Goal: Task Accomplishment & Management: Manage account settings

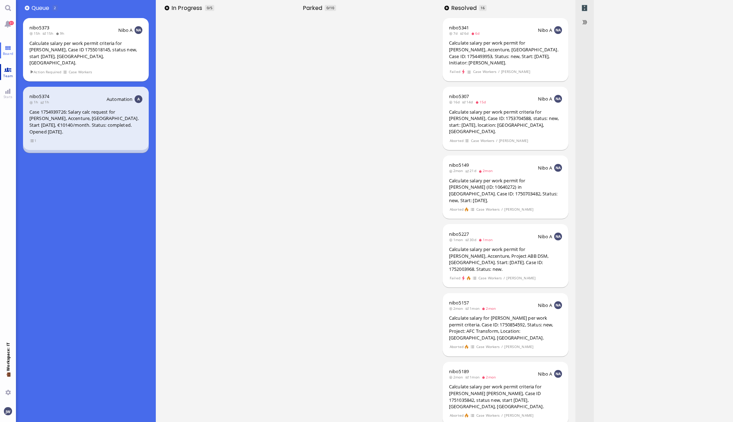
click at [11, 75] on span "Team" at bounding box center [7, 75] width 13 height 5
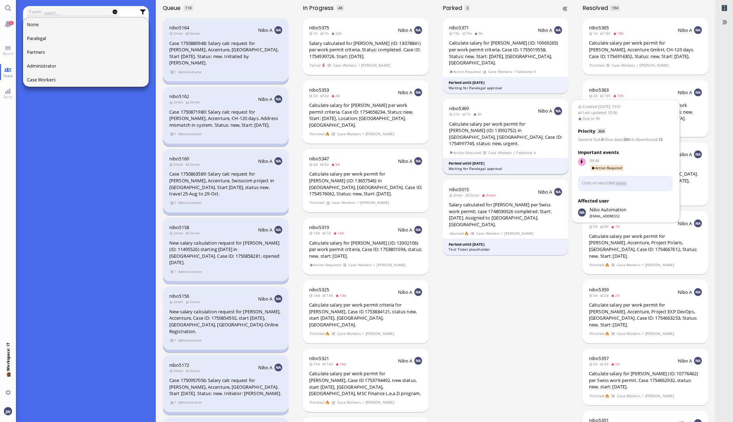
click at [488, 158] on footer "Parked until [DATE] Waiting for Paralegal approval" at bounding box center [505, 166] width 126 height 17
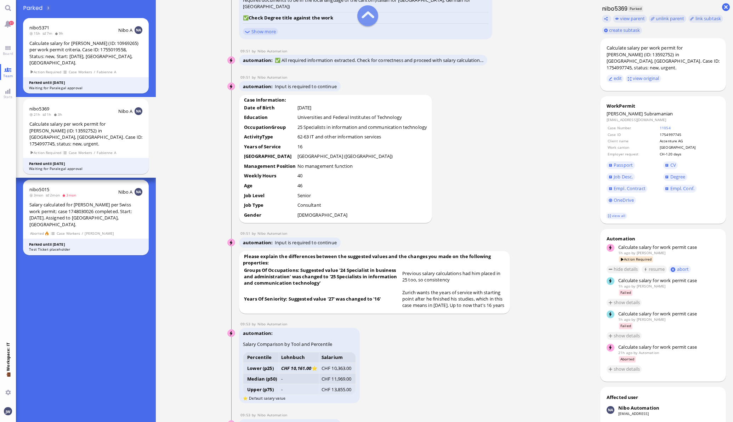
scroll to position [-1062, 0]
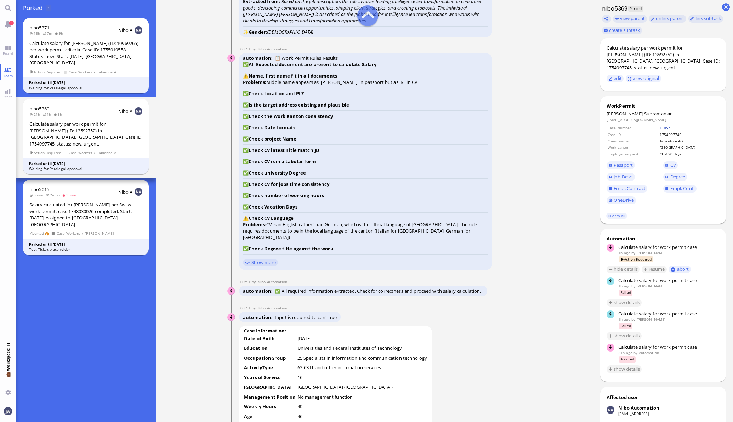
click at [670, 125] on link "11054" at bounding box center [664, 127] width 11 height 5
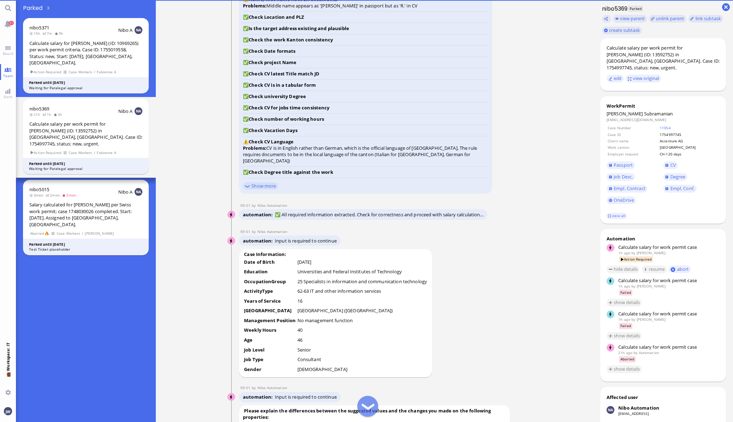
scroll to position [-973, 0]
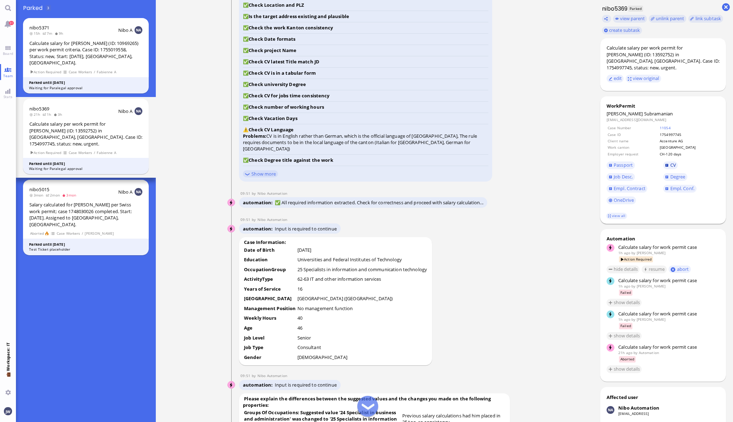
click at [670, 162] on span "CV" at bounding box center [673, 165] width 6 height 6
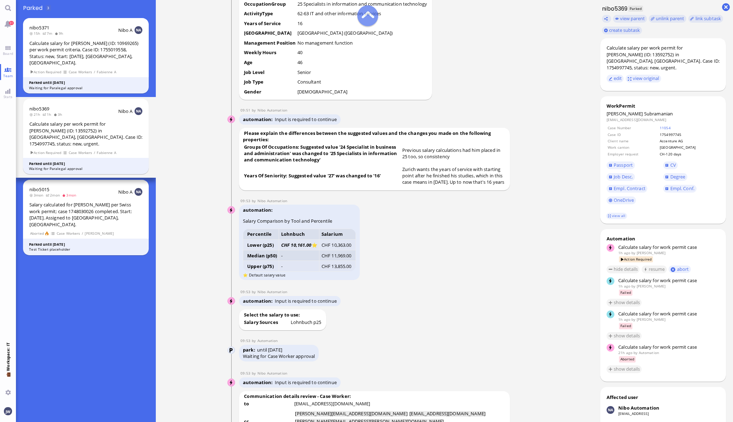
scroll to position [-796, 0]
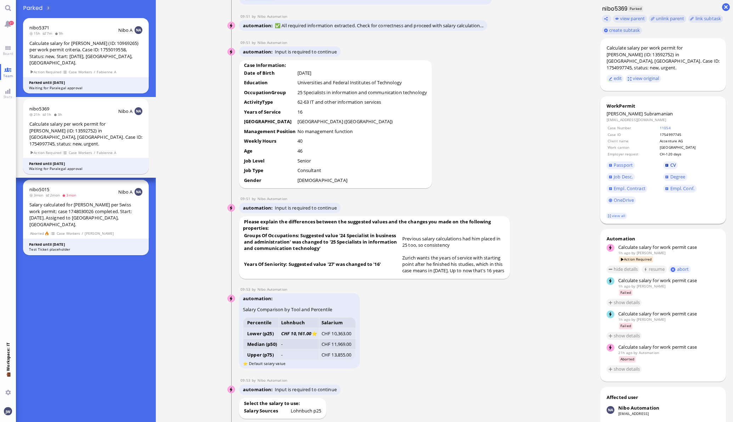
click at [663, 161] on link "CV" at bounding box center [670, 165] width 15 height 8
click at [618, 173] on span "Job Desc." at bounding box center [622, 176] width 19 height 6
click at [670, 185] on span "Empl. Conf." at bounding box center [682, 188] width 24 height 6
click at [663, 161] on link "CV" at bounding box center [670, 165] width 15 height 8
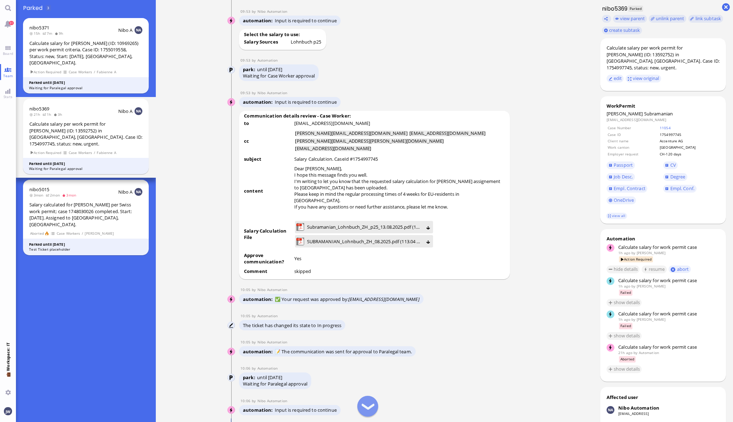
scroll to position [-354, 0]
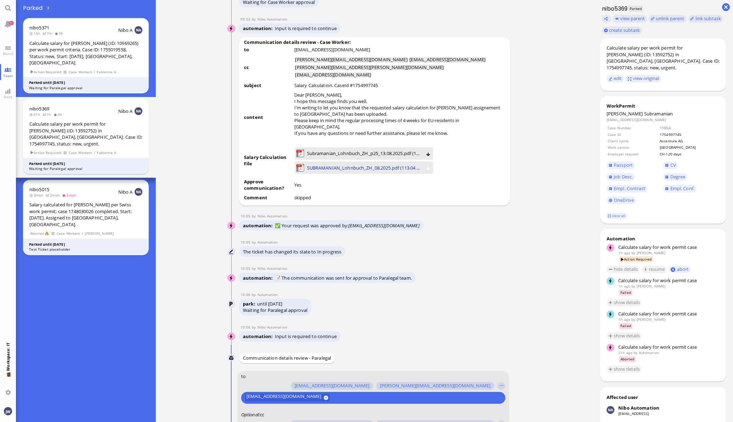
click at [334, 166] on span "SUBRAMANIAN_Lohnbuch_ZH_08.2025.pdf (113.04 kB)" at bounding box center [364, 168] width 115 height 8
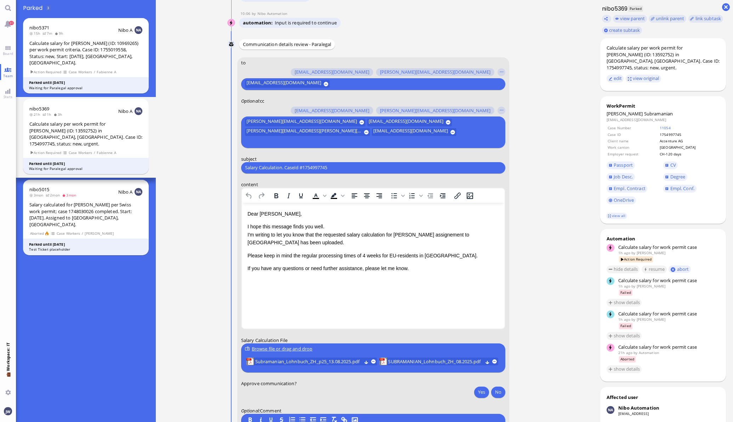
scroll to position [-44, 0]
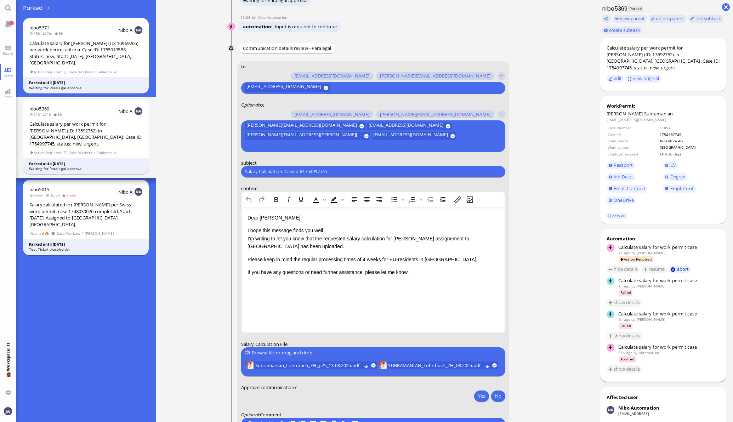
click at [680, 265] on button "abort" at bounding box center [679, 268] width 22 height 7
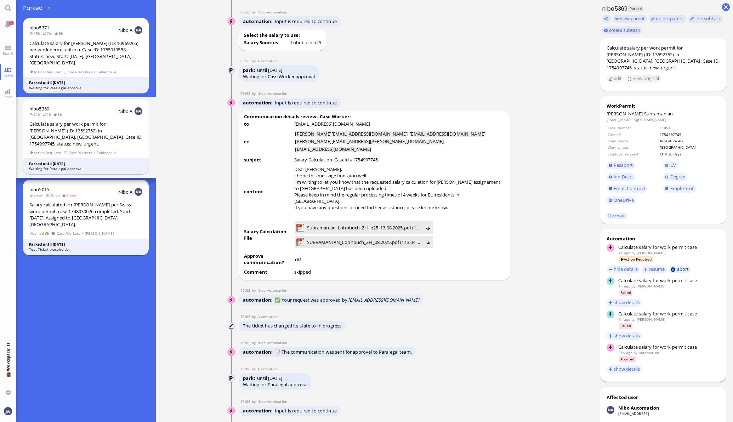
scroll to position [0, 0]
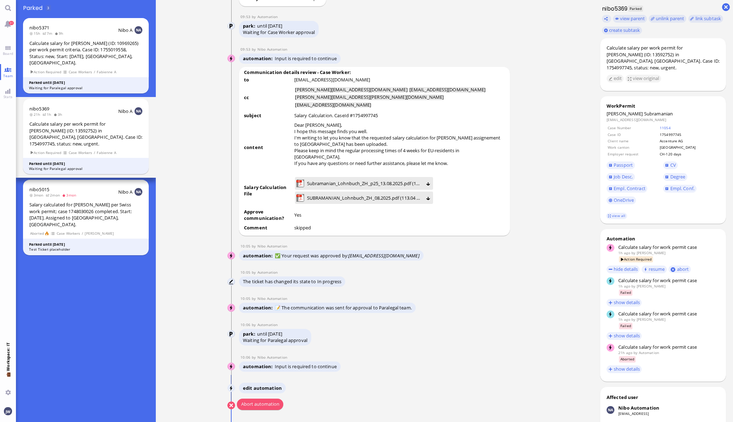
click at [255, 405] on button "Abort automation" at bounding box center [260, 404] width 46 height 11
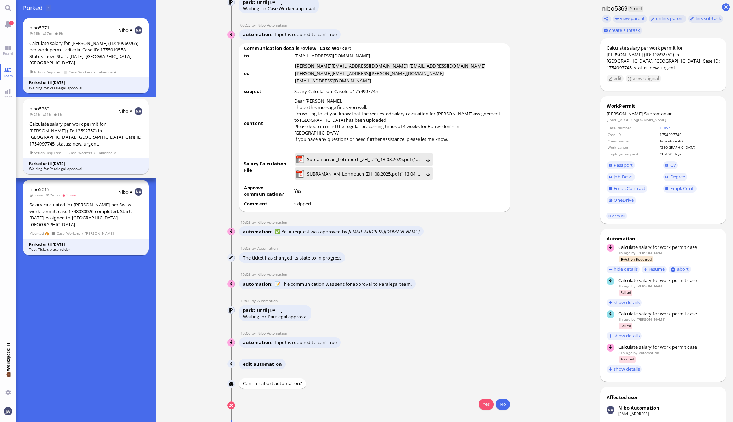
click at [480, 400] on button "Yes" at bounding box center [486, 404] width 15 height 11
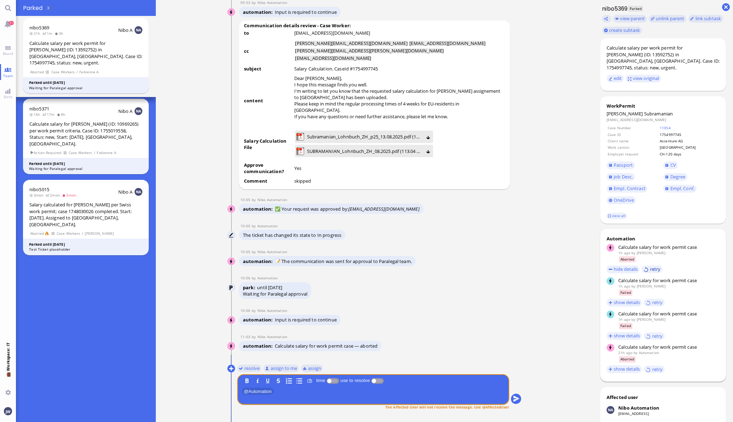
click at [650, 265] on button "retry" at bounding box center [651, 268] width 21 height 7
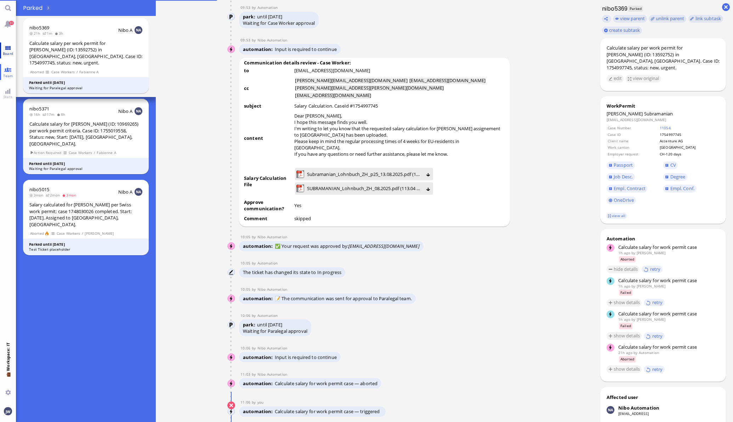
click at [12, 53] on span "Board" at bounding box center [8, 53] width 14 height 5
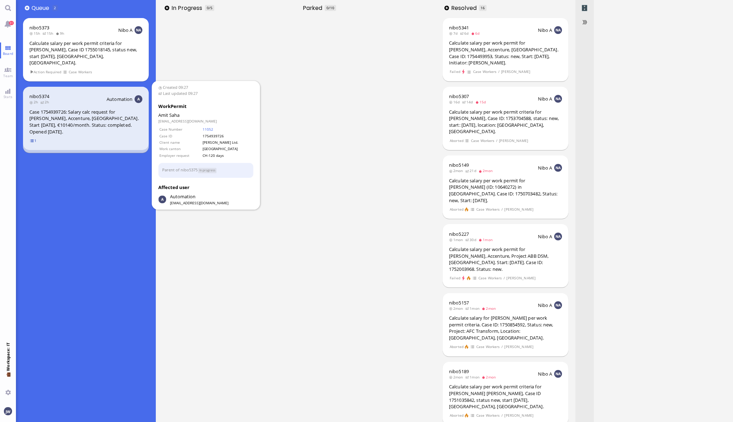
click at [32, 138] on span "1" at bounding box center [33, 141] width 7 height 6
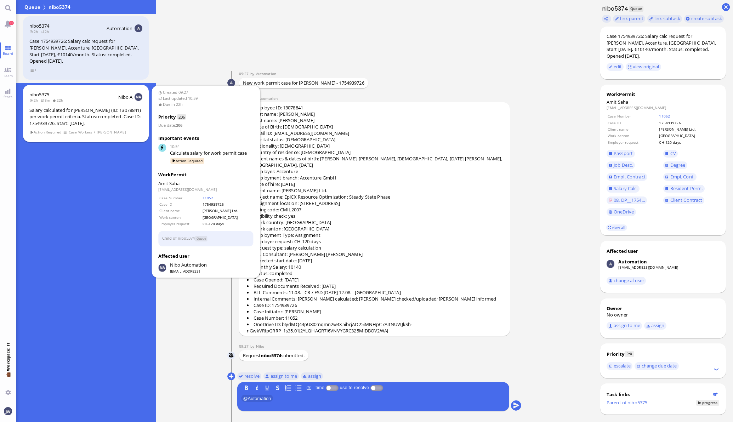
click at [73, 122] on div "Salary calculated for [PERSON_NAME] (ID: 13078841) per work permit criteria. St…" at bounding box center [85, 117] width 113 height 20
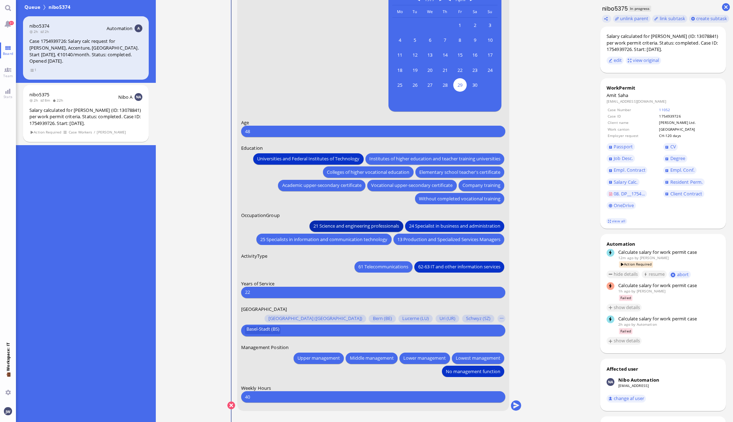
click at [349, 222] on span "21 Science and engineering professionals" at bounding box center [356, 225] width 86 height 7
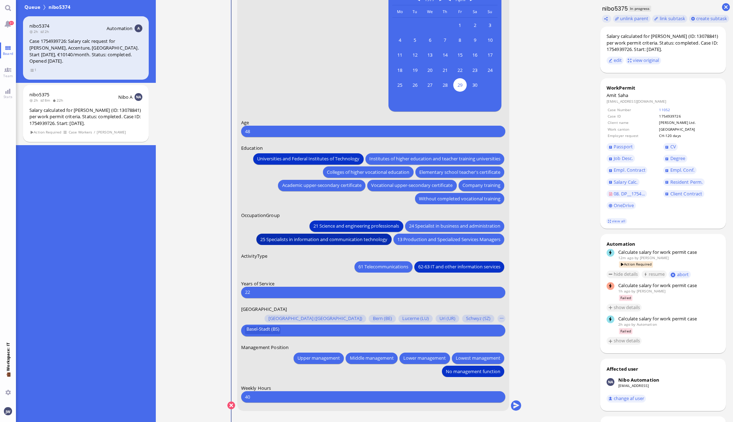
click at [324, 238] on span "25 Specialists in information and communication technology" at bounding box center [323, 238] width 127 height 7
click at [510, 405] on button "submit" at bounding box center [515, 405] width 11 height 11
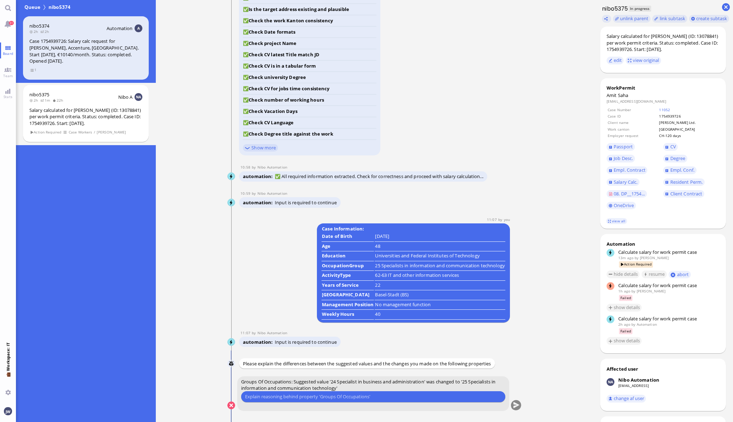
click at [352, 394] on input "text" at bounding box center [373, 396] width 256 height 7
type input "We went with 25 in previous cases."
click at [510, 404] on button "submit" at bounding box center [515, 405] width 11 height 11
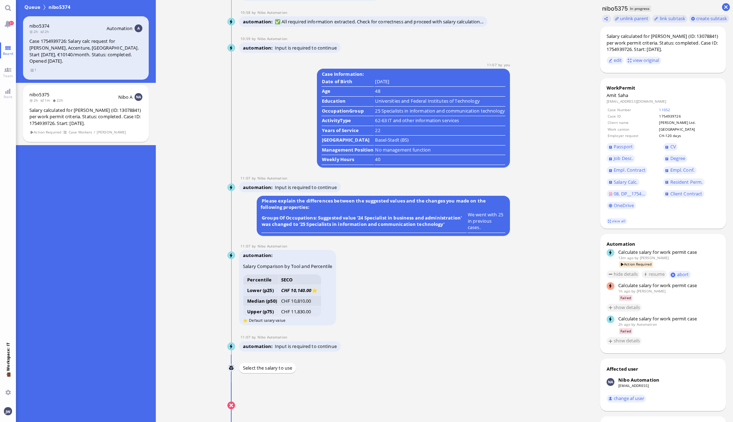
click at [515, 407] on button "submit" at bounding box center [515, 405] width 11 height 11
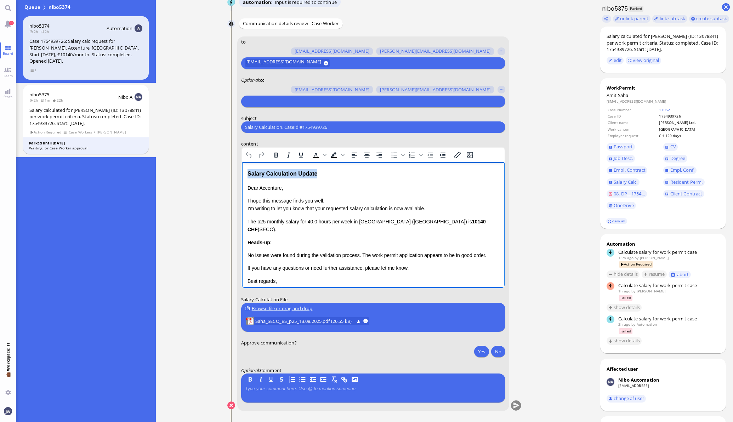
drag, startPoint x: 325, startPoint y: 174, endPoint x: 245, endPoint y: 176, distance: 80.7
click at [245, 176] on html "Salary Calculation Update Dear Accenture, I hope this message finds you well. I…" at bounding box center [372, 242] width 263 height 160
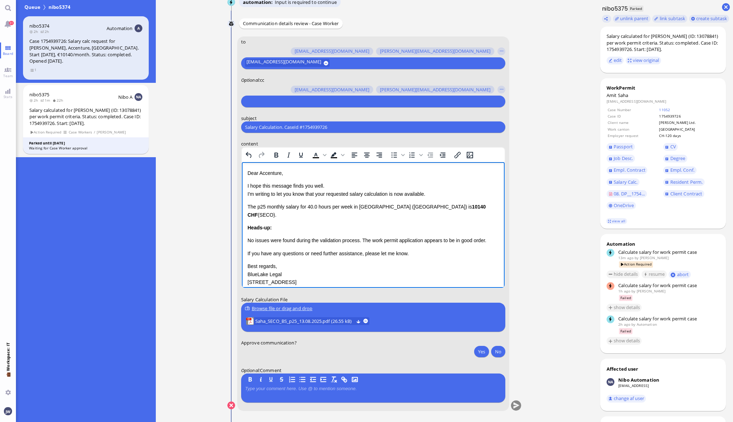
click at [273, 125] on input "Salary Calculation. CaseId #1754939726" at bounding box center [373, 127] width 256 height 7
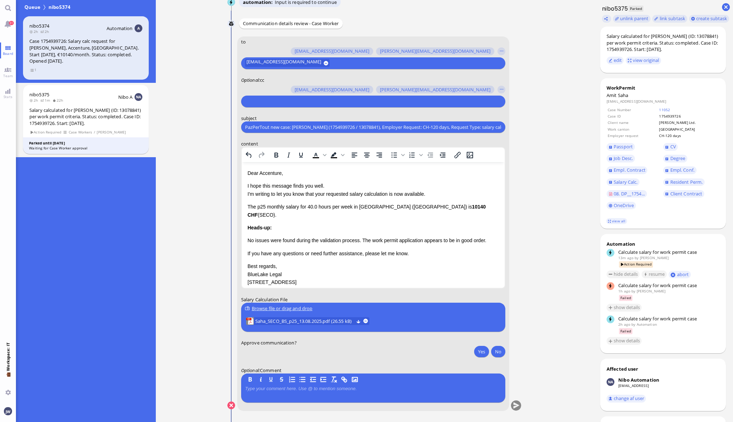
scroll to position [0, 10]
type input "PazPerTout new case: [PERSON_NAME] (1754939726 / 13078841), Employer Request: C…"
click at [270, 103] on input "text" at bounding box center [372, 101] width 255 height 7
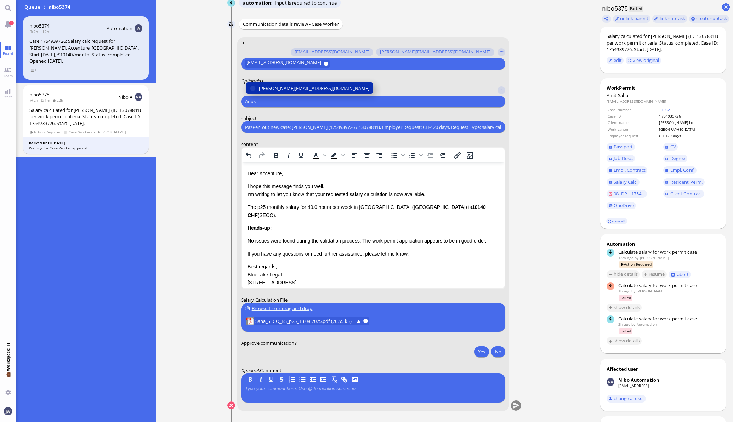
type input "Anus"
click at [267, 91] on span "[PERSON_NAME][EMAIL_ADDRESS][DOMAIN_NAME]" at bounding box center [314, 88] width 110 height 7
type input "den"
click at [267, 91] on span "[EMAIL_ADDRESS][DOMAIN_NAME]" at bounding box center [296, 88] width 75 height 7
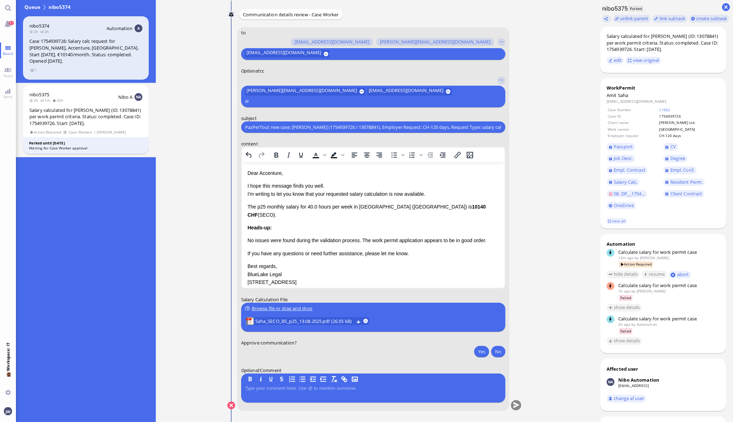
type input "a"
type input "jan"
click at [267, 82] on span "[PERSON_NAME][EMAIL_ADDRESS][PERSON_NAME][DOMAIN_NAME]" at bounding box center [332, 78] width 146 height 7
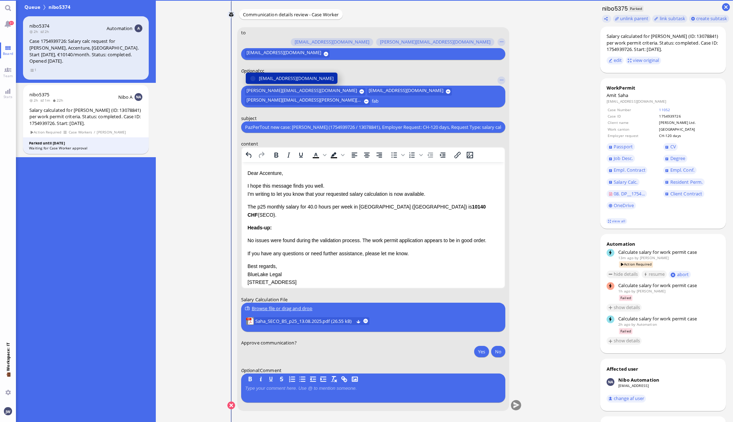
type input "fab"
click at [273, 80] on span "[EMAIL_ADDRESS][DOMAIN_NAME]" at bounding box center [296, 78] width 75 height 7
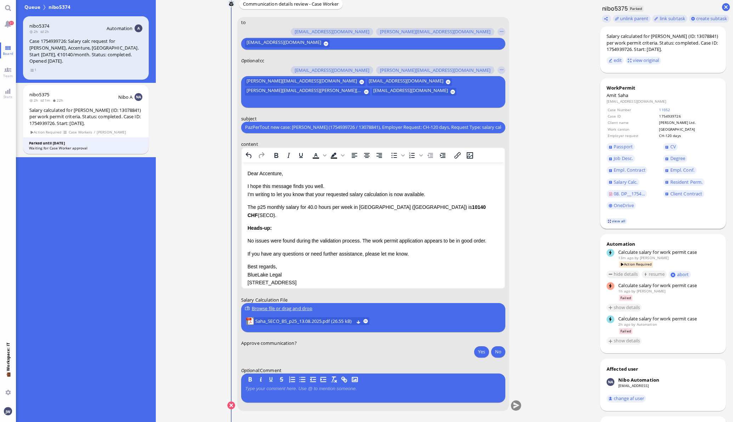
click at [611, 222] on link "view all" at bounding box center [616, 221] width 21 height 6
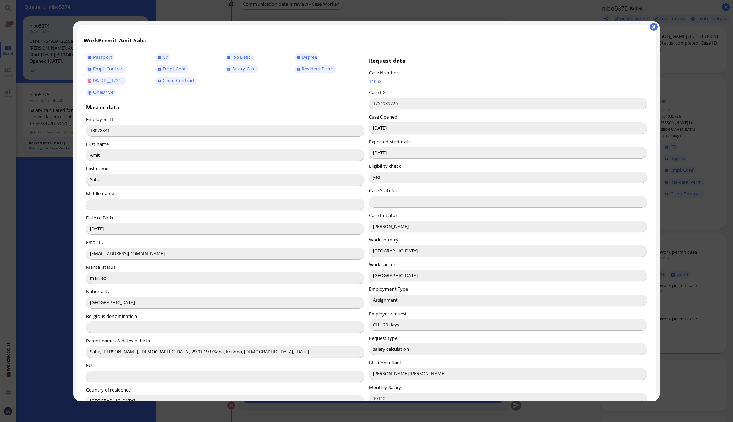
click at [382, 230] on input "[PERSON_NAME]" at bounding box center [508, 226] width 278 height 11
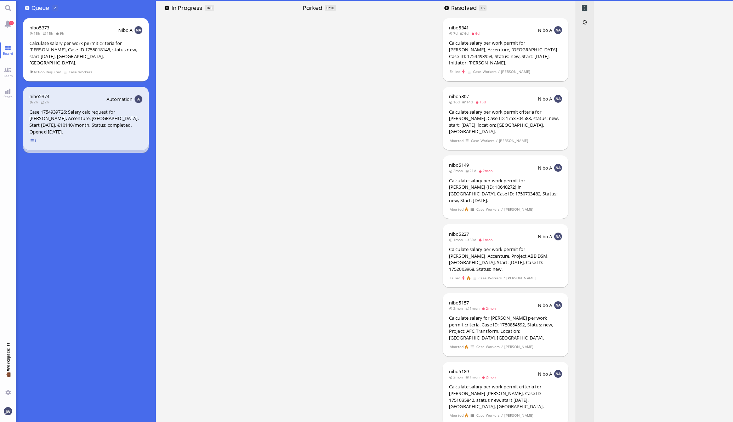
click at [30, 138] on span "1" at bounding box center [33, 141] width 7 height 6
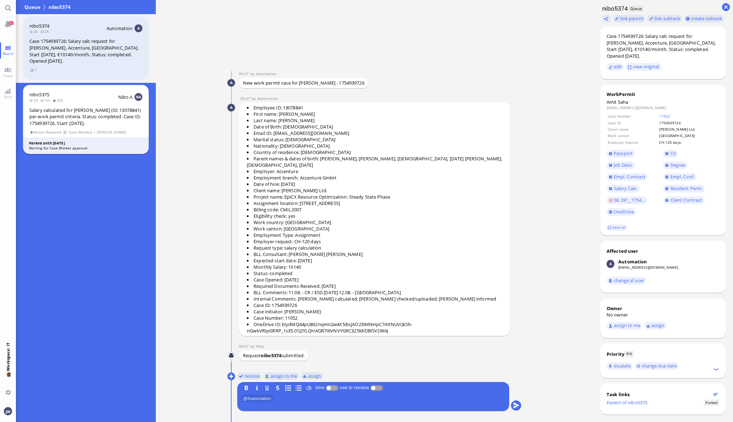
click at [57, 151] on div "Waiting for Case Worker approval" at bounding box center [86, 147] width 114 height 5
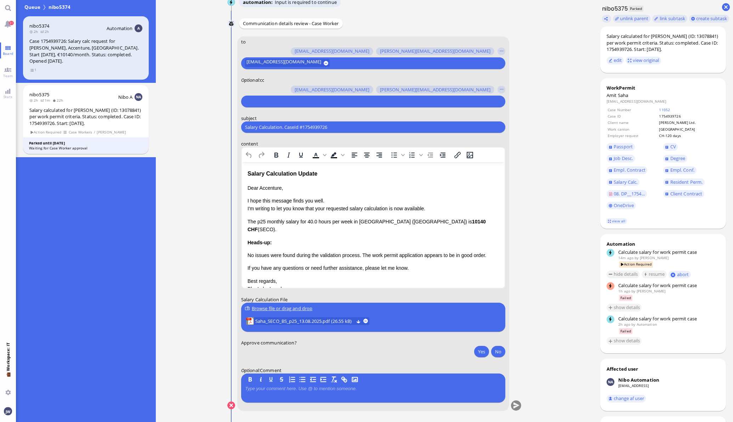
click at [271, 186] on p "Dear Accenture," at bounding box center [372, 188] width 251 height 8
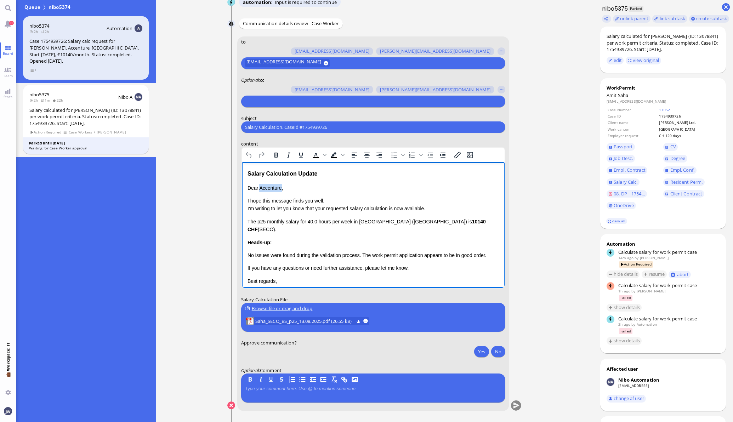
click at [271, 186] on p "Dear Accenture," at bounding box center [372, 188] width 251 height 8
click at [285, 126] on input "Salary Calculation. CaseId #1754939726" at bounding box center [373, 127] width 256 height 7
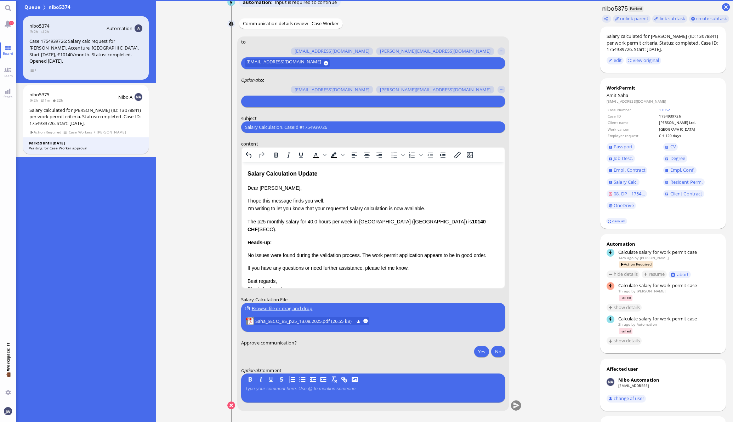
paste input "PazPerTout new case: [PERSON_NAME] (1754939726 / 13078841), Employer Request: C…"
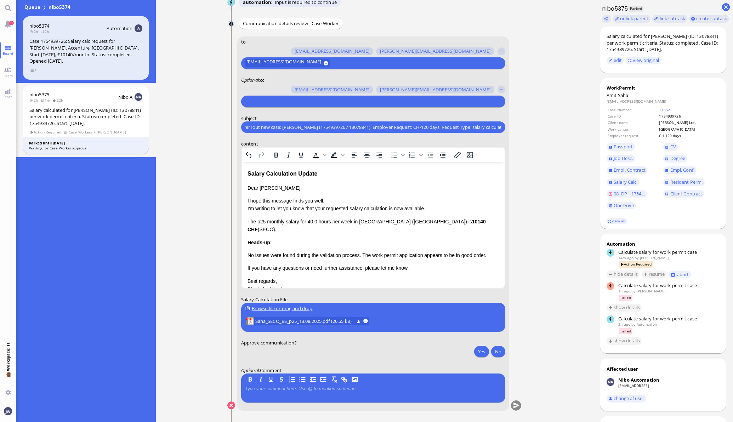
type input "PazPerTout new case: [PERSON_NAME] (1754939726 / 13078841), Employer Request: C…"
click at [269, 101] on input "text" at bounding box center [372, 101] width 255 height 7
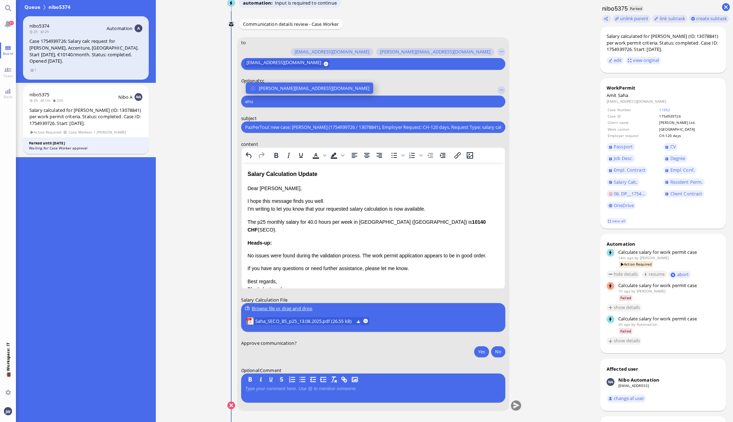
type input "anu"
click at [270, 90] on span "[PERSON_NAME][EMAIL_ADDRESS][DOMAIN_NAME]" at bounding box center [314, 88] width 110 height 7
type input "den"
click at [270, 90] on span "[EMAIL_ADDRESS][DOMAIN_NAME]" at bounding box center [296, 88] width 75 height 7
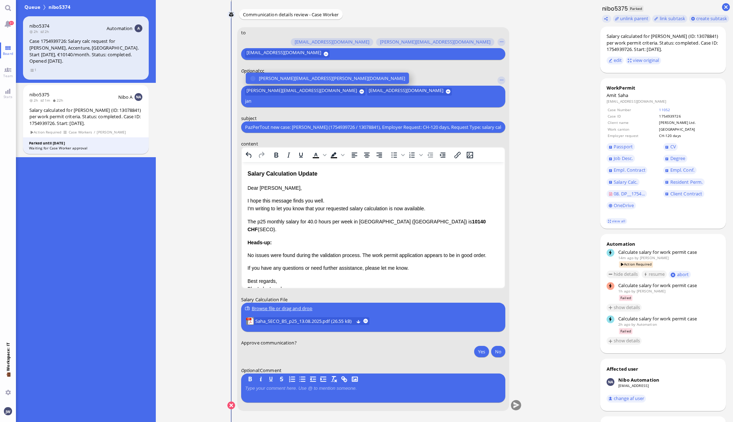
type input "jan"
click at [270, 82] on span "[PERSON_NAME][EMAIL_ADDRESS][PERSON_NAME][DOMAIN_NAME]" at bounding box center [332, 78] width 146 height 7
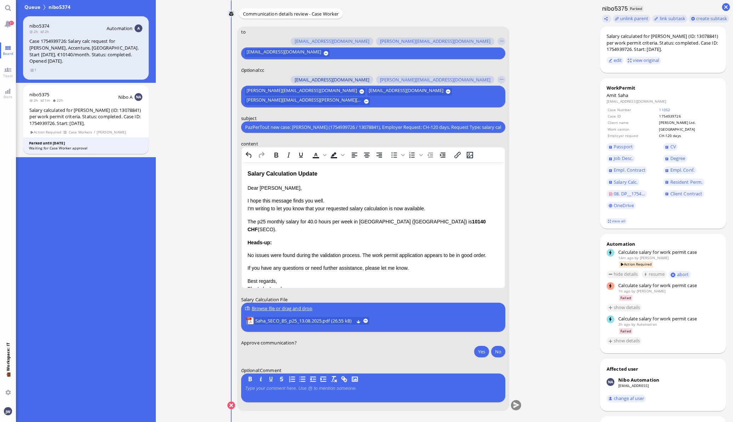
type input "g"
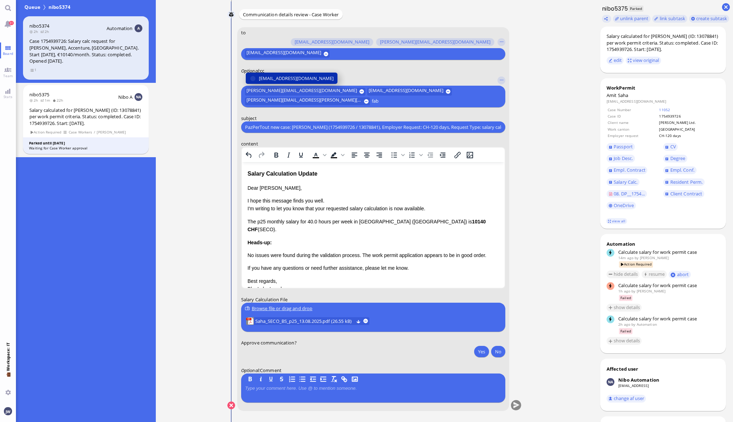
type input "fab"
click at [283, 73] on button "[EMAIL_ADDRESS][DOMAIN_NAME]" at bounding box center [291, 78] width 92 height 11
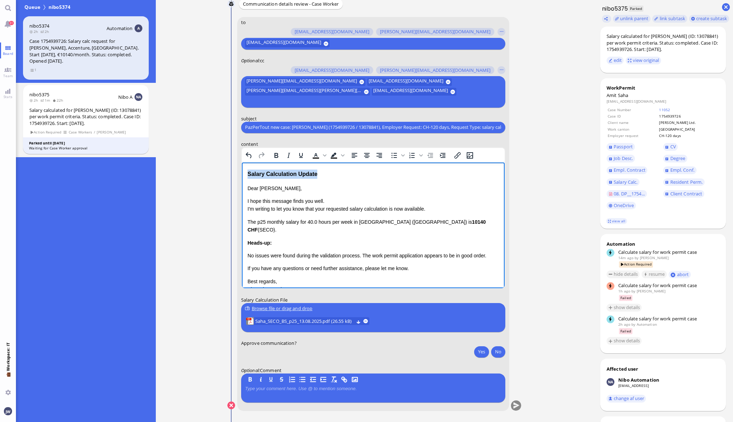
drag, startPoint x: 323, startPoint y: 176, endPoint x: 225, endPoint y: 171, distance: 98.5
click at [241, 171] on html "Salary Calculation Update Dear [PERSON_NAME], I hope this message finds you wel…" at bounding box center [372, 242] width 263 height 160
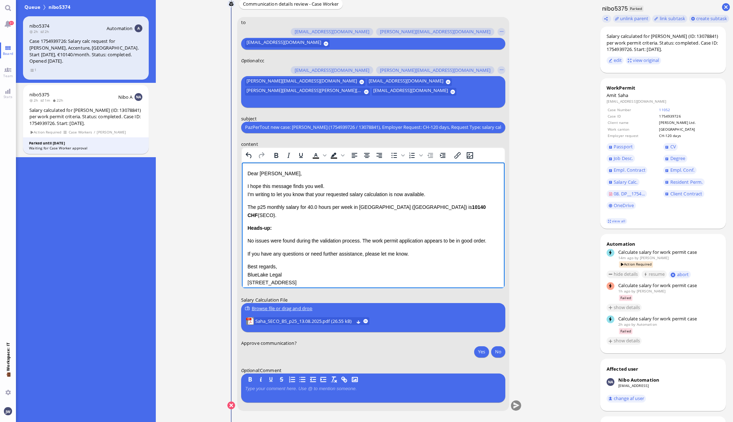
click at [247, 194] on p "I hope this message finds you well. I'm writing to let you know that your reque…" at bounding box center [372, 190] width 251 height 16
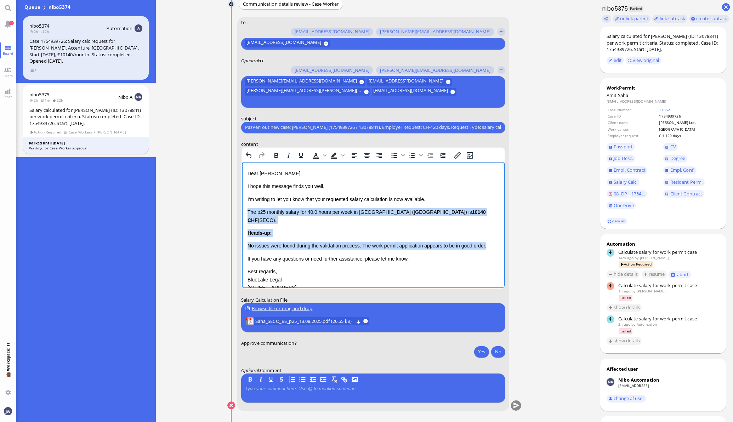
drag, startPoint x: 248, startPoint y: 212, endPoint x: 497, endPoint y: 233, distance: 249.4
click at [497, 233] on html "Dear [PERSON_NAME], I hope this message finds you well. I'm writing to let you …" at bounding box center [372, 237] width 263 height 151
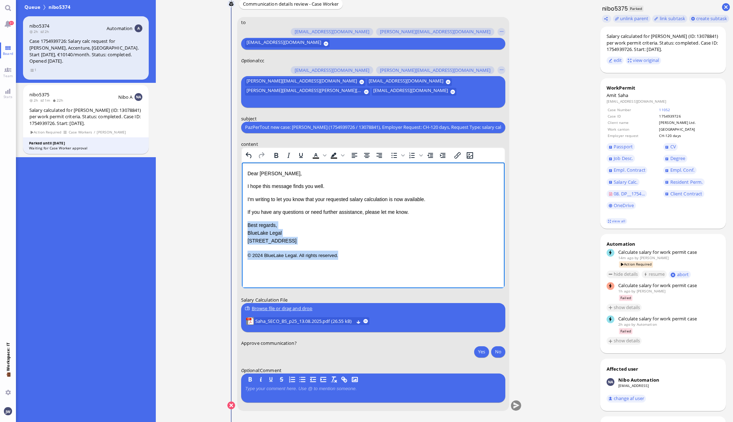
drag, startPoint x: 307, startPoint y: 251, endPoint x: 216, endPoint y: 224, distance: 95.0
click at [241, 224] on html "Dear [PERSON_NAME], I hope this message finds you well. I'm writing to let you …" at bounding box center [372, 214] width 263 height 104
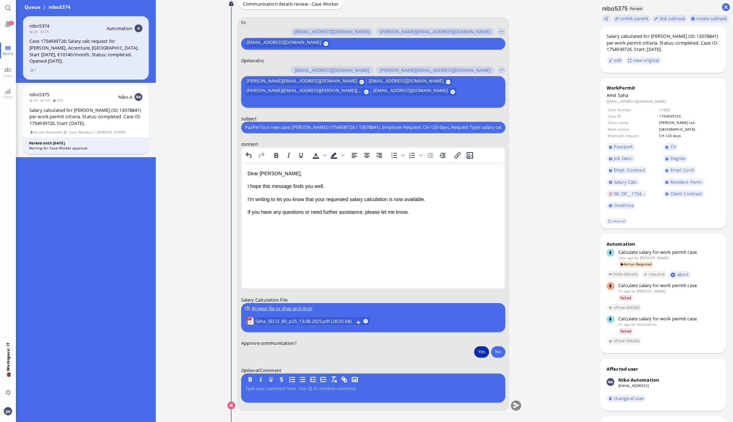
click at [481, 349] on button "Yes" at bounding box center [481, 351] width 15 height 11
click at [294, 320] on span "Saha_SECO_BS_p25_13.08.2025.pdf (26.55 kB)" at bounding box center [304, 321] width 98 height 8
click at [278, 393] on div at bounding box center [373, 393] width 256 height 15
click at [280, 390] on p at bounding box center [373, 389] width 256 height 6
click at [515, 404] on button "submit" at bounding box center [515, 405] width 11 height 11
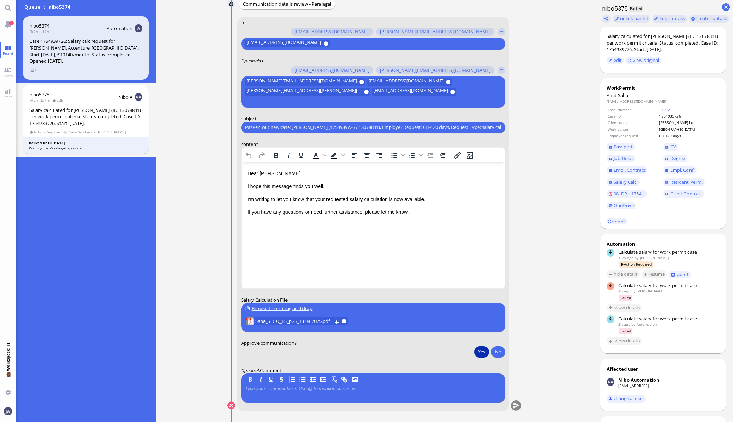
click at [475, 353] on button "Yes" at bounding box center [481, 351] width 15 height 11
click at [361, 392] on div at bounding box center [373, 393] width 256 height 15
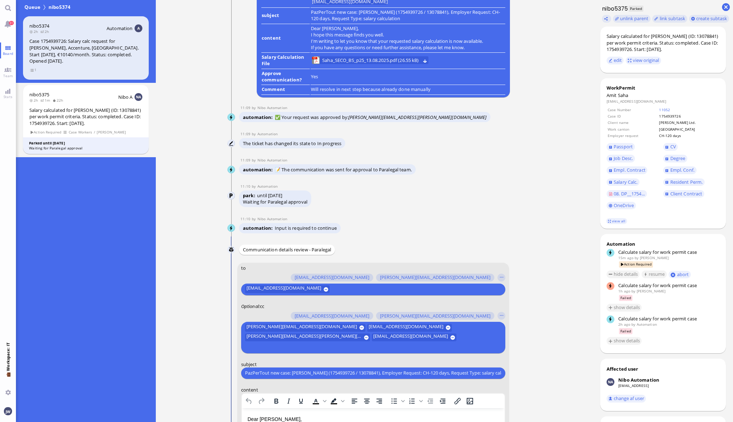
scroll to position [-354, 0]
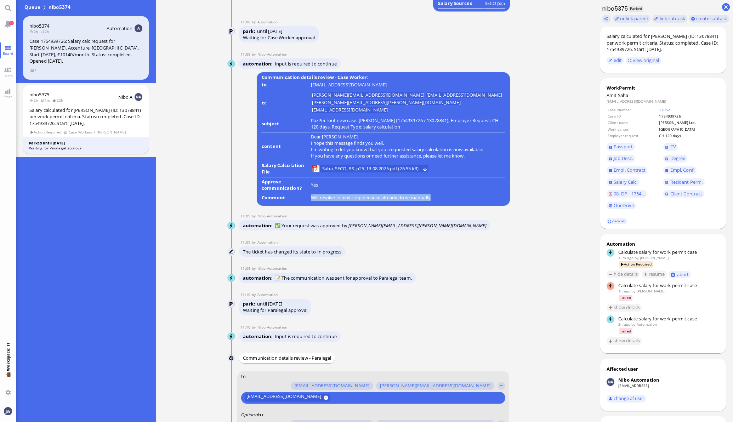
drag, startPoint x: 310, startPoint y: 204, endPoint x: 439, endPoint y: 202, distance: 129.2
click at [439, 201] on p "Will resolve in next step because already done manually" at bounding box center [408, 197] width 194 height 6
copy p "Will resolve in next step because already done manually"
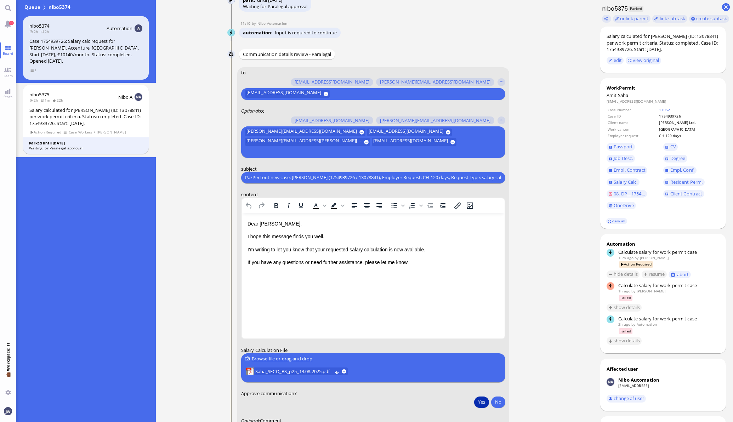
scroll to position [0, 0]
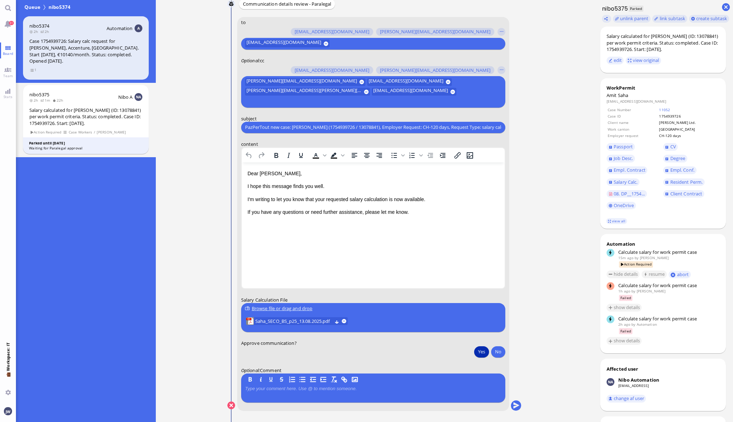
click at [300, 387] on p at bounding box center [373, 389] width 256 height 6
click at [515, 407] on button "submit" at bounding box center [515, 405] width 11 height 11
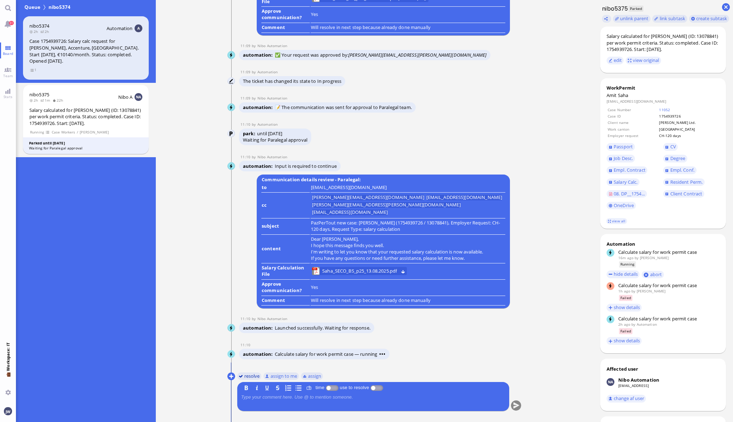
click at [246, 373] on button "resolve" at bounding box center [249, 376] width 24 height 8
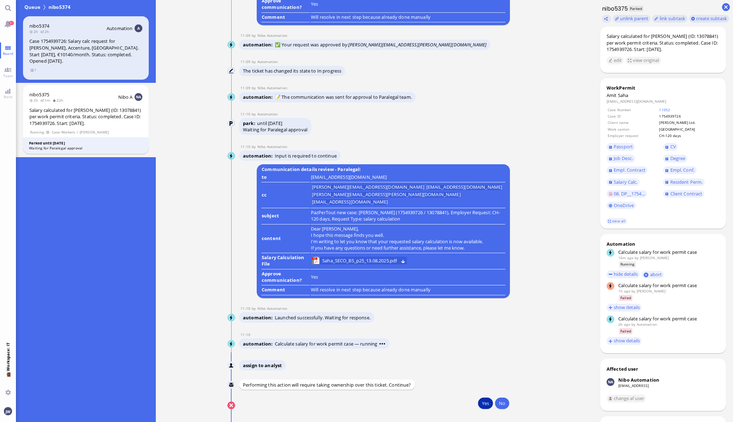
click at [479, 404] on button "Yes" at bounding box center [485, 403] width 15 height 11
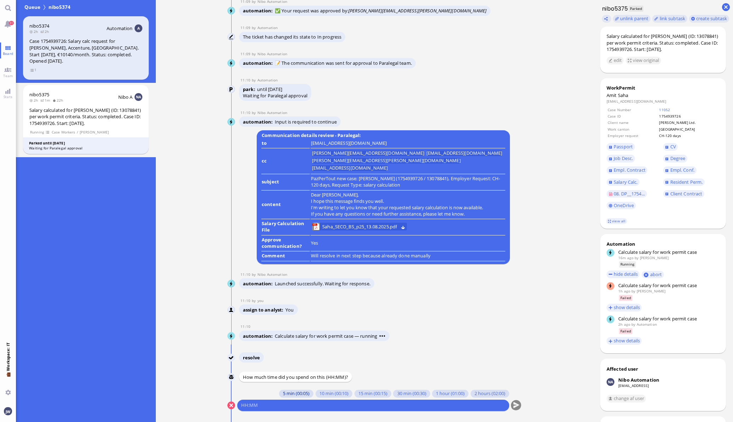
click at [288, 395] on button "5 min (00:05)" at bounding box center [296, 394] width 34 height 8
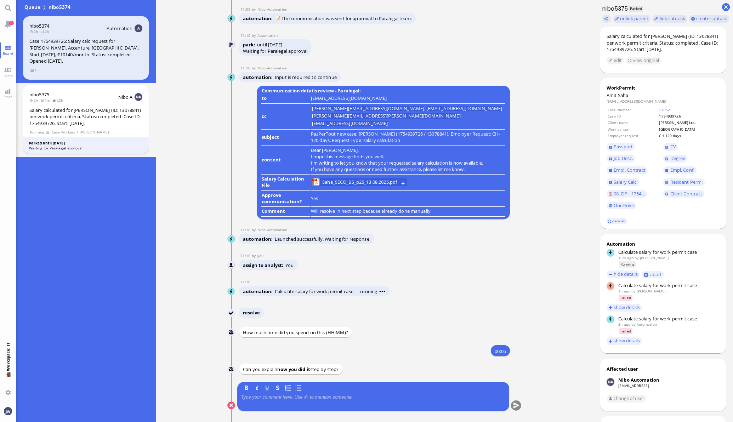
click at [253, 400] on div at bounding box center [373, 401] width 264 height 15
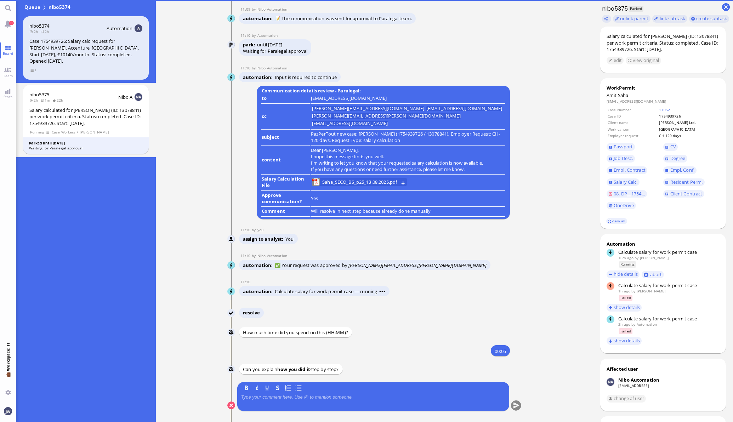
click at [254, 396] on p at bounding box center [373, 397] width 264 height 6
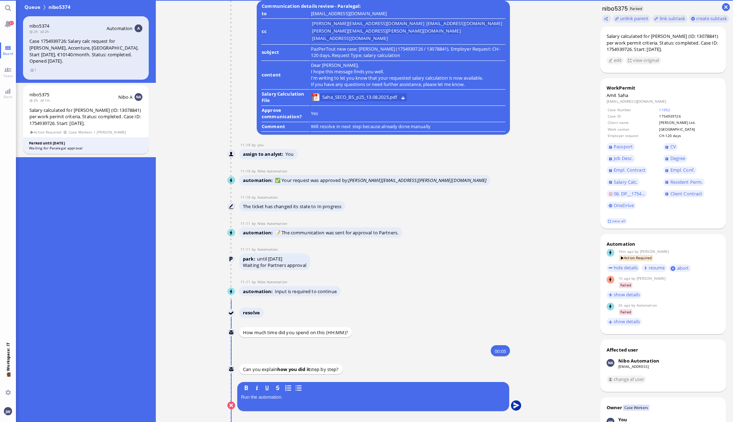
click at [510, 405] on button "submit" at bounding box center [515, 405] width 11 height 11
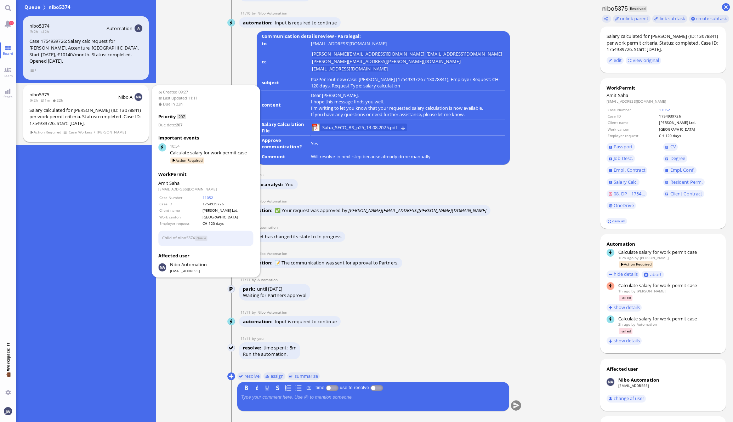
click at [50, 133] on span "Action Required" at bounding box center [46, 132] width 32 height 6
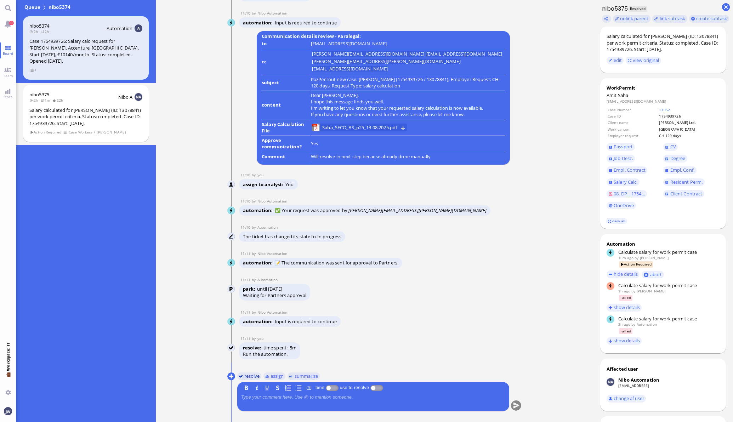
click at [253, 375] on button "resolve" at bounding box center [249, 376] width 24 height 8
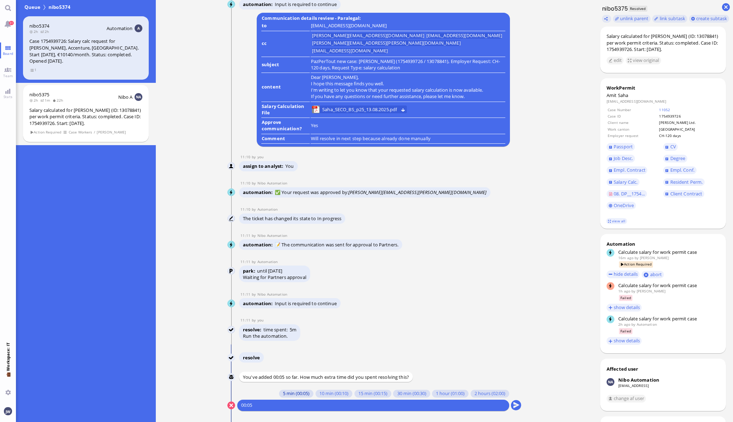
click at [286, 394] on button "5 min (00:05)" at bounding box center [296, 394] width 34 height 8
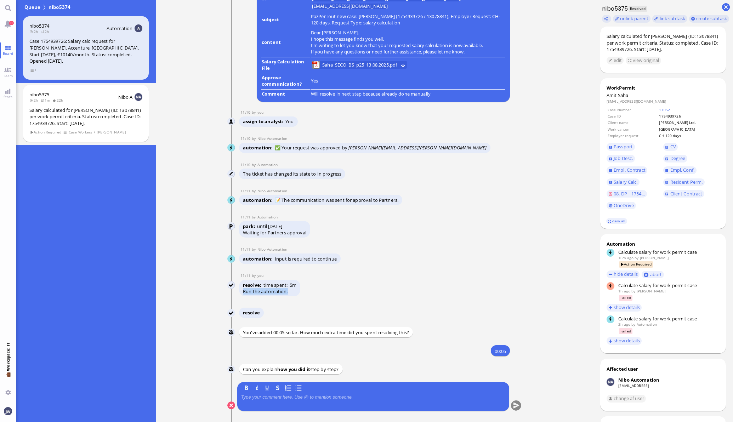
drag, startPoint x: 240, startPoint y: 291, endPoint x: 286, endPoint y: 292, distance: 46.7
click at [286, 292] on p "Run the automation." at bounding box center [269, 291] width 53 height 6
copy p "Run the automation."
click at [273, 393] on div "B I U S" at bounding box center [373, 396] width 264 height 25
click at [273, 400] on div at bounding box center [373, 401] width 264 height 15
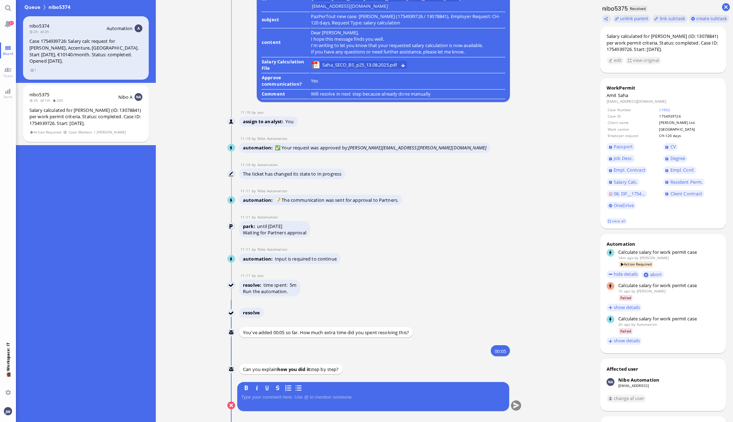
click at [253, 396] on p at bounding box center [373, 397] width 264 height 6
click at [510, 404] on button "submit" at bounding box center [515, 405] width 11 height 11
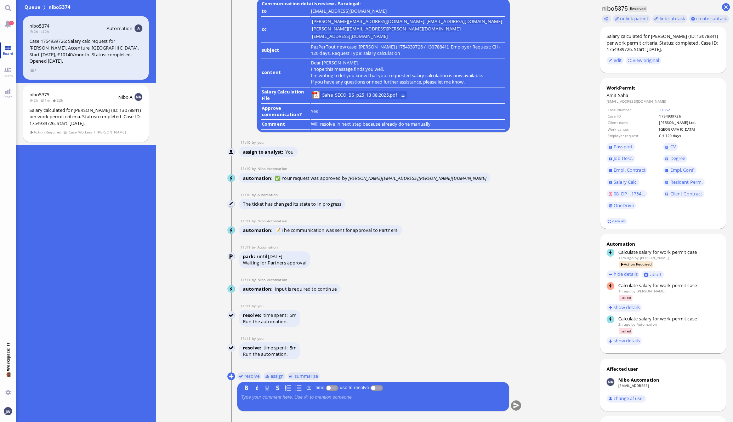
click at [5, 51] on span "Board" at bounding box center [8, 53] width 14 height 5
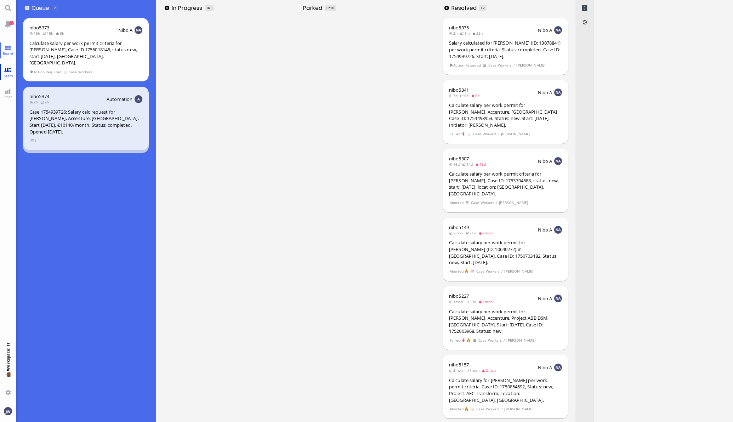
click at [12, 75] on span "Team" at bounding box center [7, 75] width 13 height 5
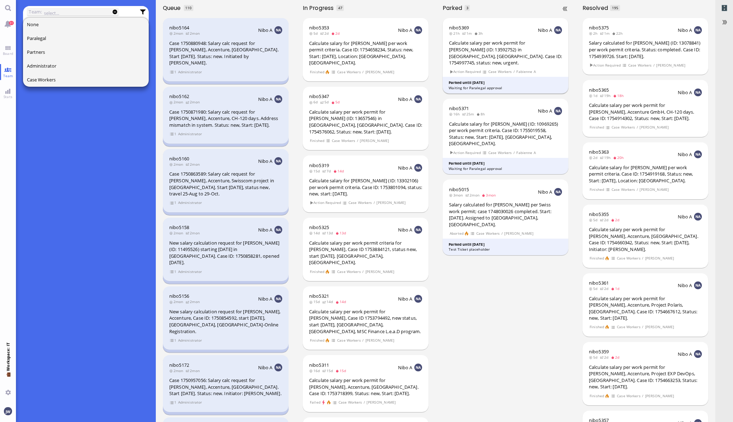
click at [492, 69] on span "Case Workers" at bounding box center [500, 72] width 24 height 6
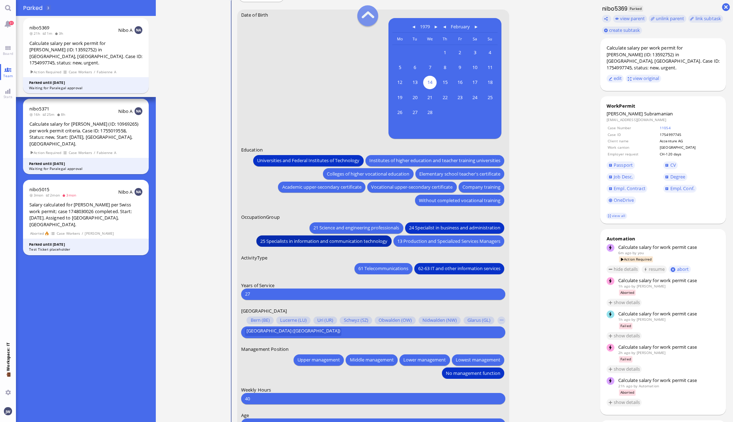
scroll to position [-132, 0]
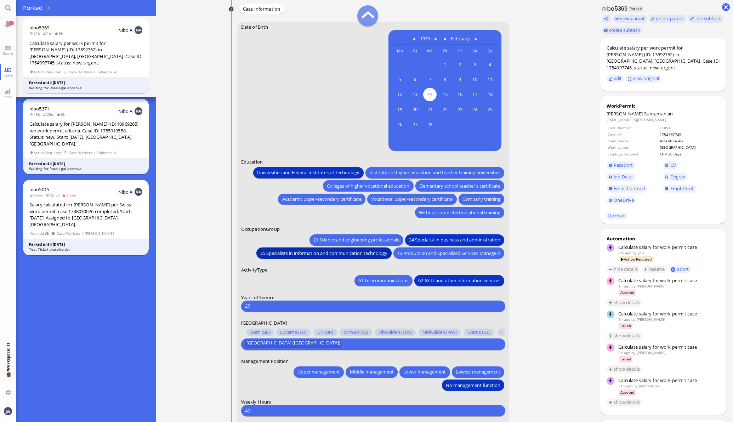
click at [273, 247] on button "25 Specialists in information and communication technology" at bounding box center [323, 252] width 135 height 11
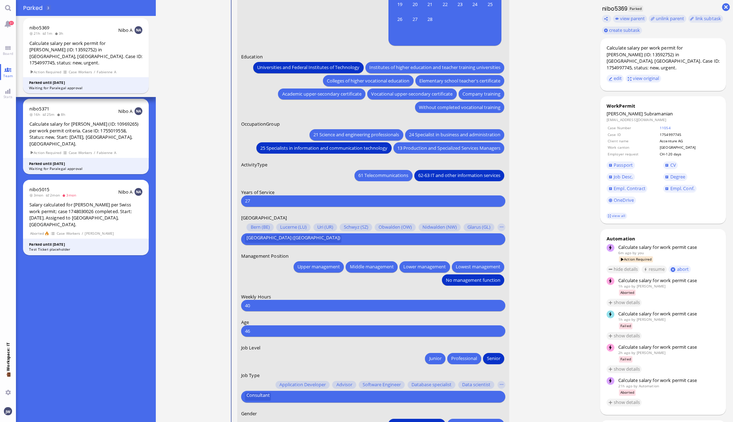
scroll to position [0, 0]
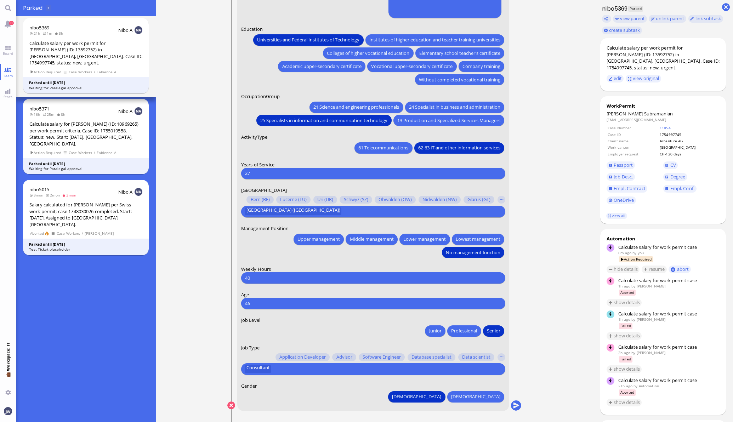
click at [255, 172] on input "27" at bounding box center [373, 173] width 256 height 7
type input "2"
type input "16"
click at [321, 368] on input "text" at bounding box center [386, 368] width 227 height 7
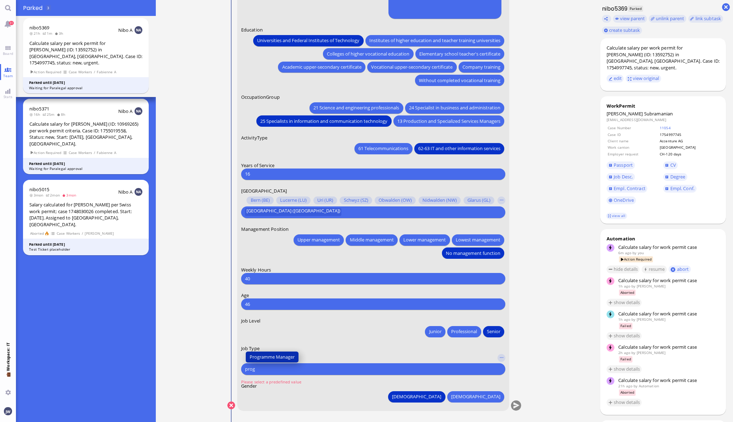
type input "prog"
click at [263, 356] on span "Programme Manager" at bounding box center [272, 356] width 45 height 7
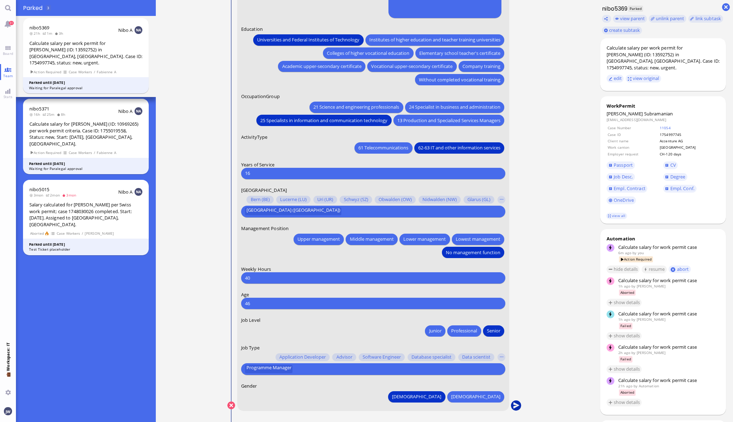
click at [514, 407] on button "submit" at bounding box center [515, 405] width 11 height 11
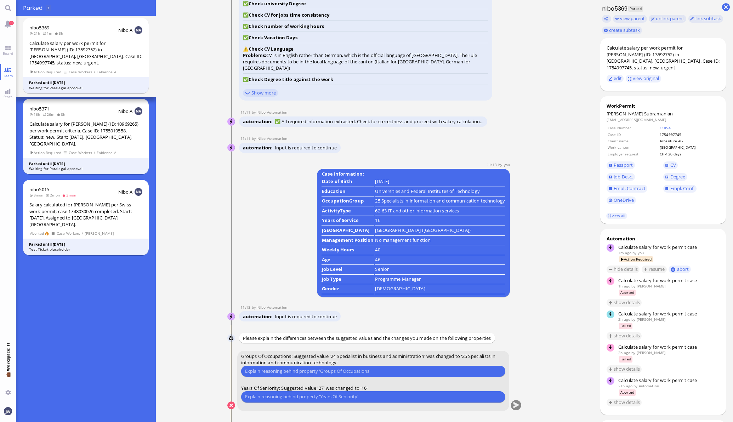
click at [358, 374] on input "text" at bounding box center [373, 370] width 256 height 7
type input "We went with 25 in previous cases."
click at [663, 173] on link "Degree" at bounding box center [675, 177] width 24 height 8
click at [303, 396] on input "text" at bounding box center [373, 396] width 256 height 7
type input "We start counting from his most recent degree which was in [DATE]."
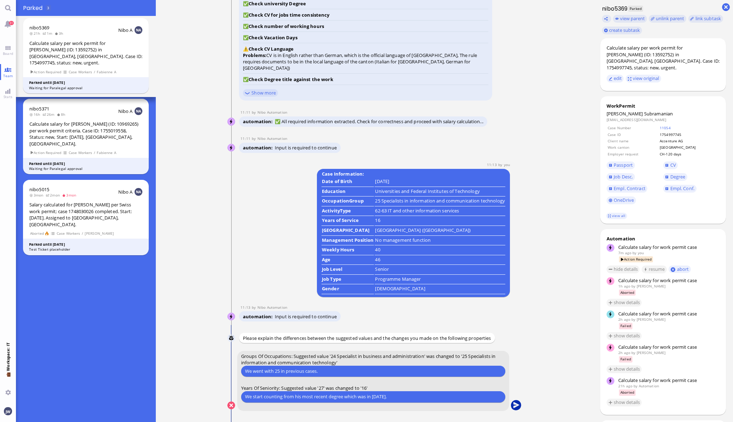
click at [513, 405] on button "submit" at bounding box center [515, 405] width 11 height 11
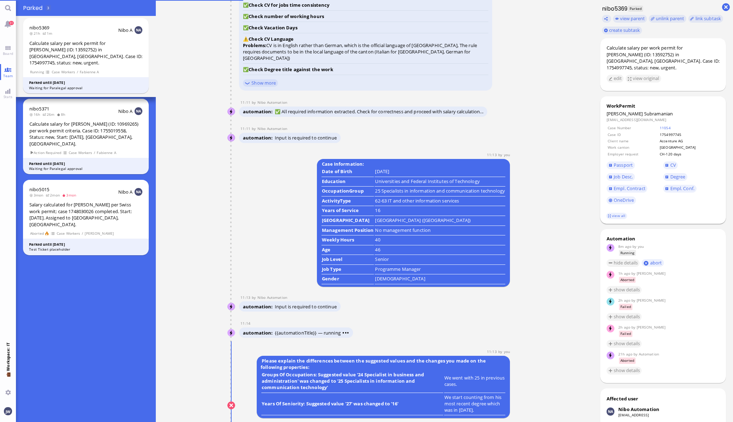
click at [644, 110] on span "Subramanian" at bounding box center [658, 113] width 29 height 6
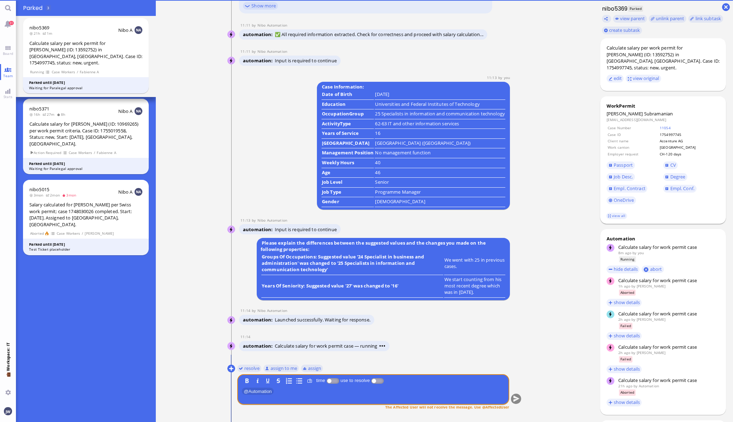
click at [649, 110] on span "Subramanian" at bounding box center [658, 113] width 29 height 6
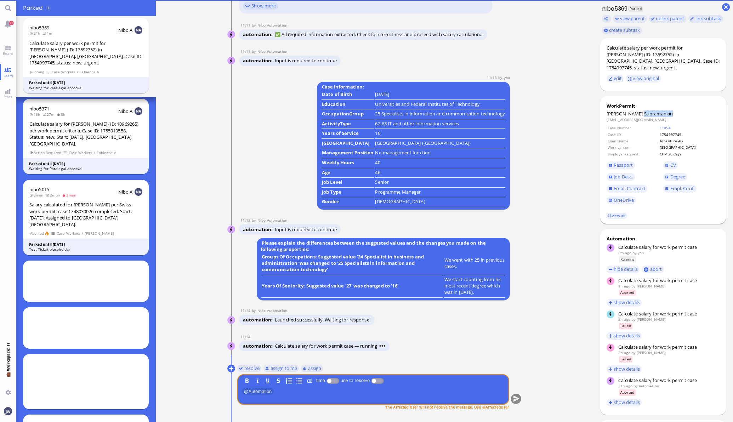
click at [649, 110] on span "Subramanian" at bounding box center [658, 113] width 29 height 6
copy span "Subramanian"
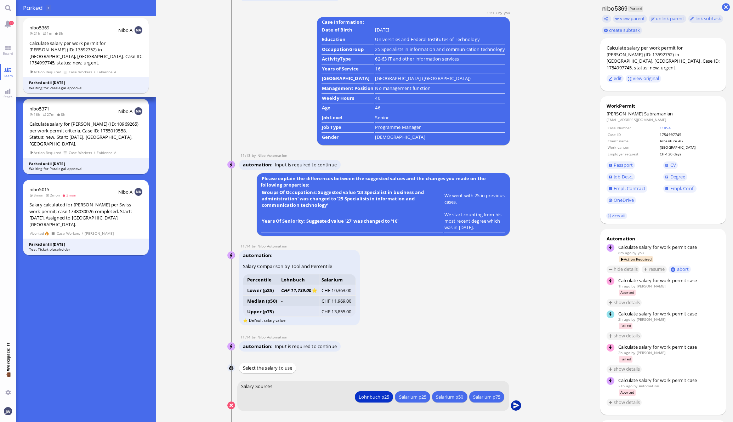
click at [515, 405] on button "submit" at bounding box center [515, 405] width 11 height 11
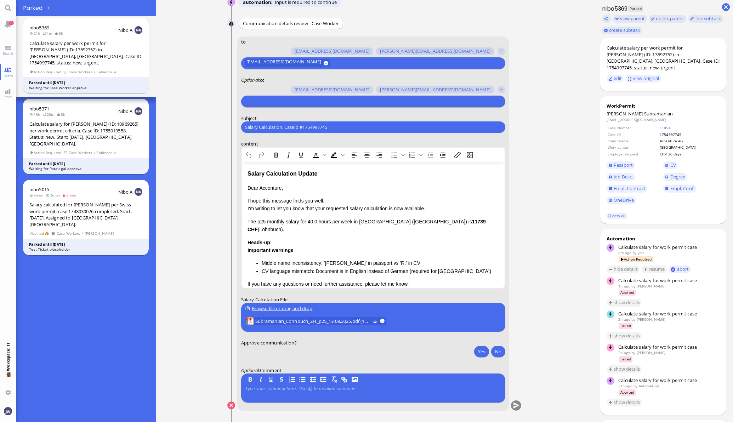
click at [265, 124] on input "Salary Calculation. CaseId #1754997745" at bounding box center [373, 127] width 256 height 7
paste input "PazPerTout new case: [PERSON_NAME] (1754997745 / 13592752), Employer Request: C…"
type input "PazPerTout new case: [PERSON_NAME] (1754997745 / 13592752), Employer Request: C…"
click at [260, 103] on input "text" at bounding box center [372, 101] width 255 height 7
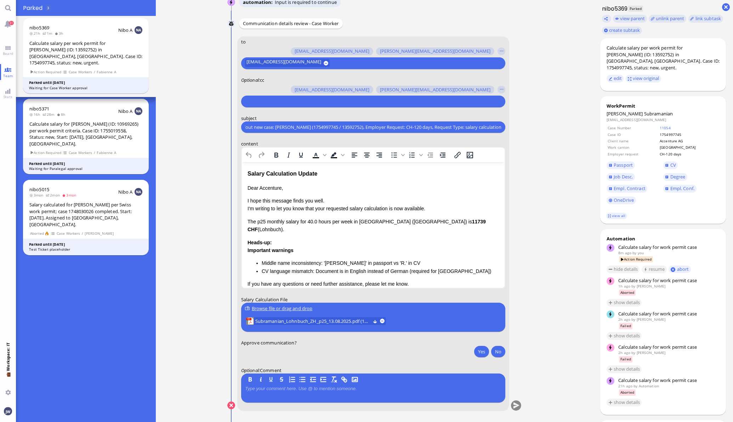
scroll to position [0, 0]
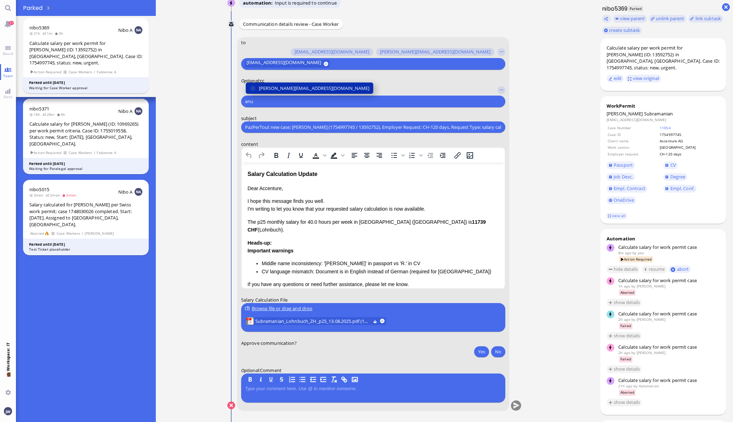
type input "anu"
click at [265, 87] on span "[PERSON_NAME][EMAIL_ADDRESS][DOMAIN_NAME]" at bounding box center [314, 88] width 110 height 7
type input "den"
click at [265, 87] on span "[EMAIL_ADDRESS][DOMAIN_NAME]" at bounding box center [296, 88] width 75 height 7
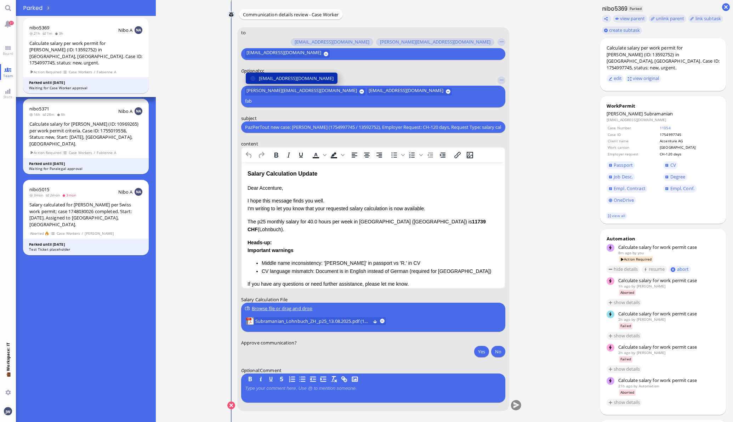
type input "fab"
click at [265, 82] on span "[EMAIL_ADDRESS][DOMAIN_NAME]" at bounding box center [296, 78] width 75 height 7
type input "jan"
click at [265, 78] on span "[PERSON_NAME][EMAIL_ADDRESS][PERSON_NAME][DOMAIN_NAME]" at bounding box center [332, 78] width 146 height 7
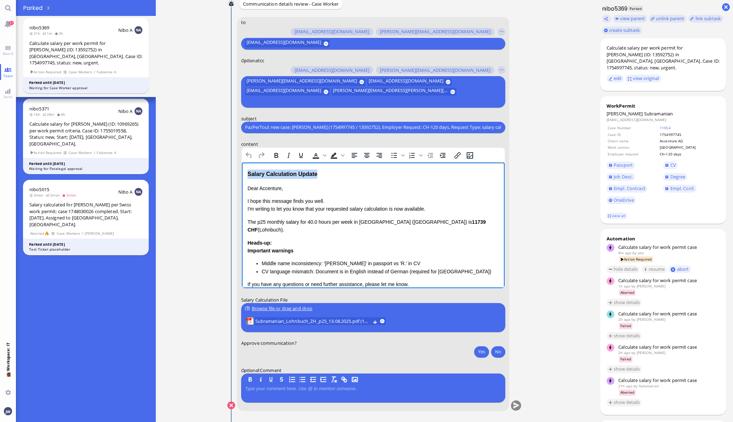
drag, startPoint x: 315, startPoint y: 175, endPoint x: 240, endPoint y: 176, distance: 74.7
click at [241, 176] on html "Salary Calculation Update Dear Accenture, I hope this message finds you well. I…" at bounding box center [372, 250] width 263 height 176
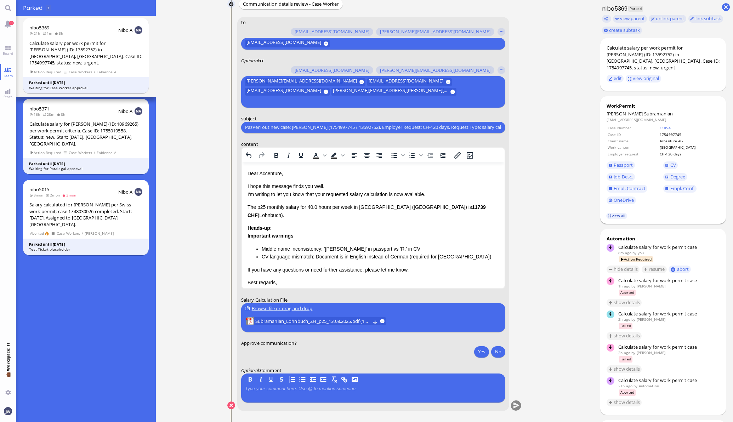
click at [615, 213] on link "view all" at bounding box center [616, 216] width 21 height 6
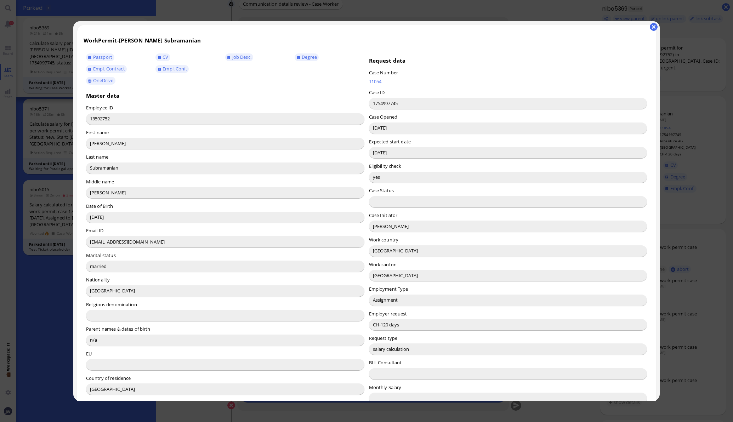
click at [379, 228] on input "[PERSON_NAME]" at bounding box center [508, 226] width 278 height 11
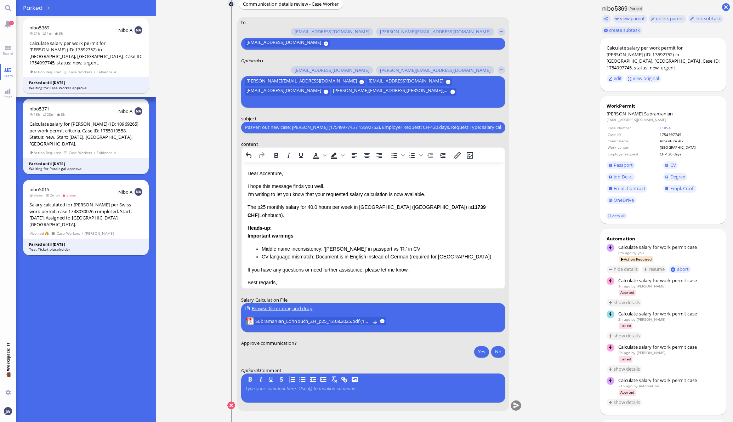
click at [267, 168] on html "Dear Accenture, I hope this message finds you well. I'm writing to let you know…" at bounding box center [372, 243] width 263 height 162
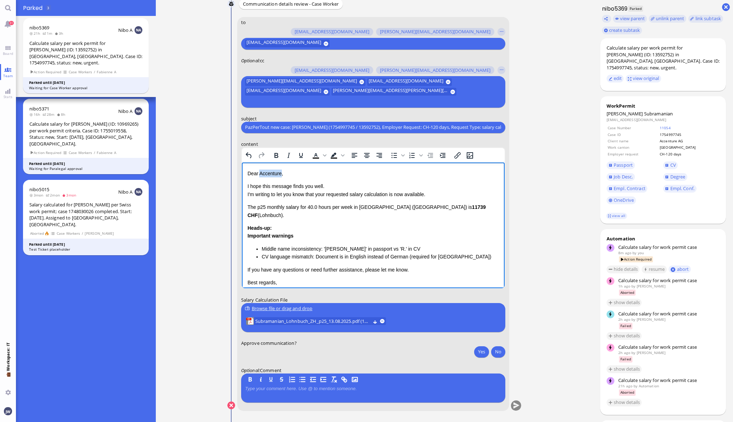
click at [267, 168] on html "Dear Accenture, I hope this message finds you well. I'm writing to let you know…" at bounding box center [372, 243] width 263 height 162
click at [247, 193] on p "I hope this message finds you well. I'm writing to let you know that your reque…" at bounding box center [372, 190] width 251 height 16
click at [321, 194] on p "I hope this message finds you well. I'm writing to let you know that your reque…" at bounding box center [372, 190] width 251 height 16
click at [388, 194] on p "I hope this message finds you well. I'm writing to let you know that the reques…" at bounding box center [372, 190] width 251 height 16
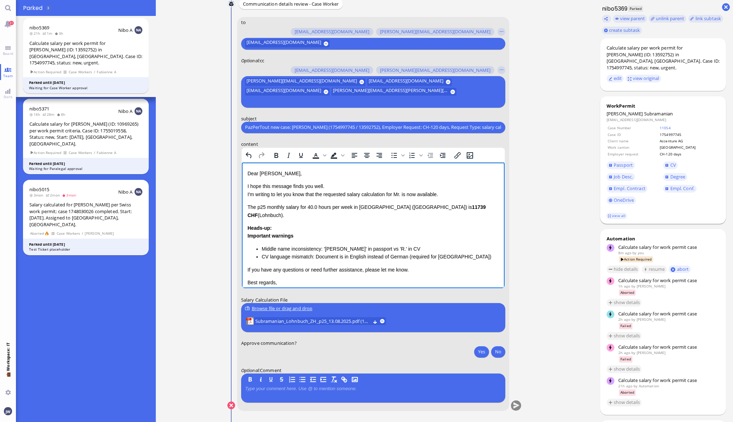
click at [650, 110] on span "Subramanian" at bounding box center [658, 113] width 29 height 6
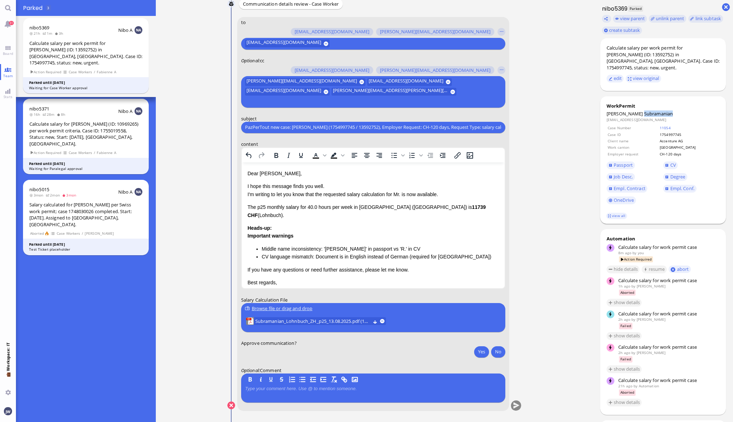
click at [650, 110] on span "Subramanian" at bounding box center [658, 113] width 29 height 6
copy span "Subramanian"
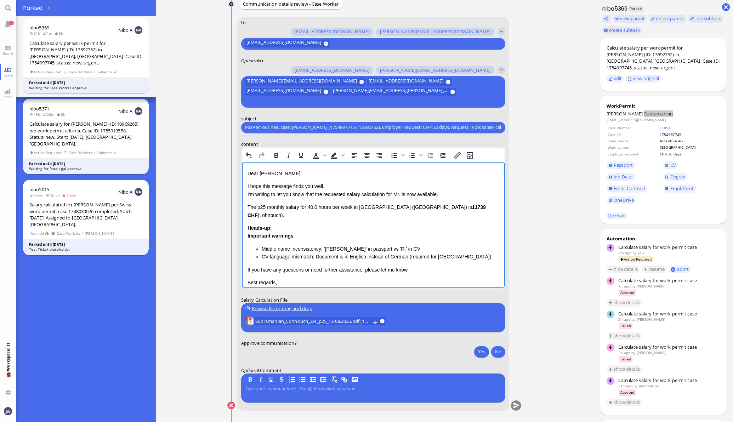
click at [402, 192] on p "I hope this message finds you well. I'm writing to let you know that the reques…" at bounding box center [372, 190] width 251 height 16
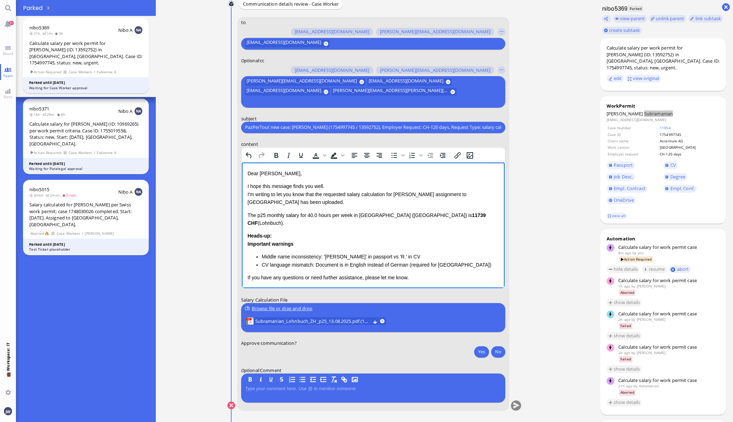
click at [247, 214] on p "The p25 monthly salary for 40.0 hours per week in [GEOGRAPHIC_DATA] ([GEOGRAPHI…" at bounding box center [372, 219] width 251 height 16
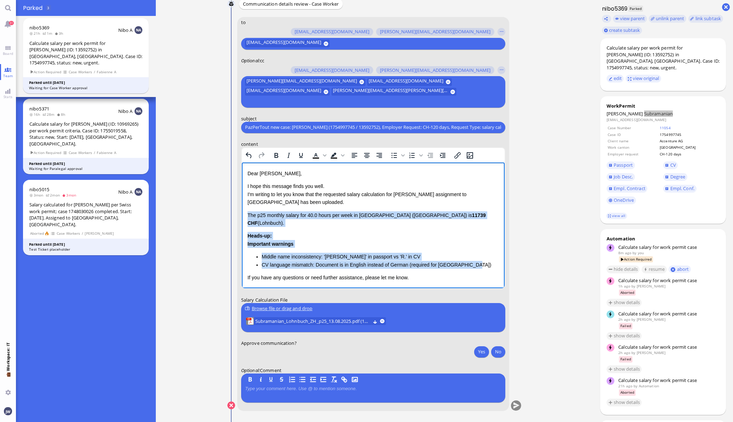
click at [471, 261] on li "CV language mismatch: Document is in English instead of German (required for [G…" at bounding box center [379, 265] width 237 height 8
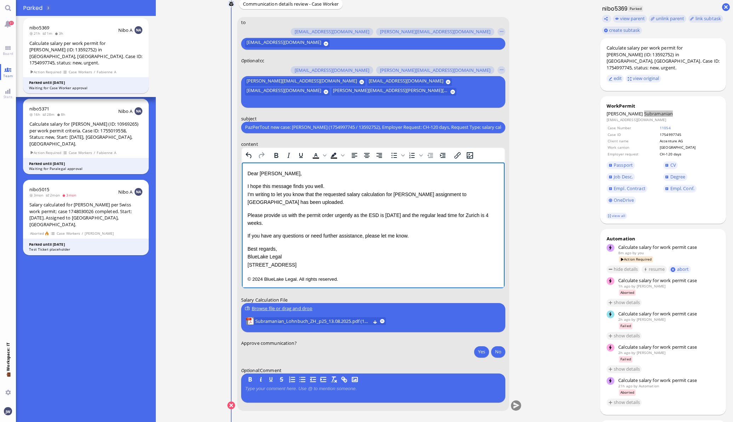
click at [253, 213] on p "Please provide us with the permit order urgently as the ESD is [DATE] and the r…" at bounding box center [372, 219] width 251 height 16
click at [265, 221] on p "Please provide us with the permit order urgently as the ESD is [DATE] and the r…" at bounding box center [372, 219] width 251 height 16
copy p "Please provide us with the permit order urgently as the ESD is [DATE] and the r…"
click at [306, 267] on p "Best regards, BlueLake Legal [STREET_ADDRESS]" at bounding box center [372, 257] width 251 height 24
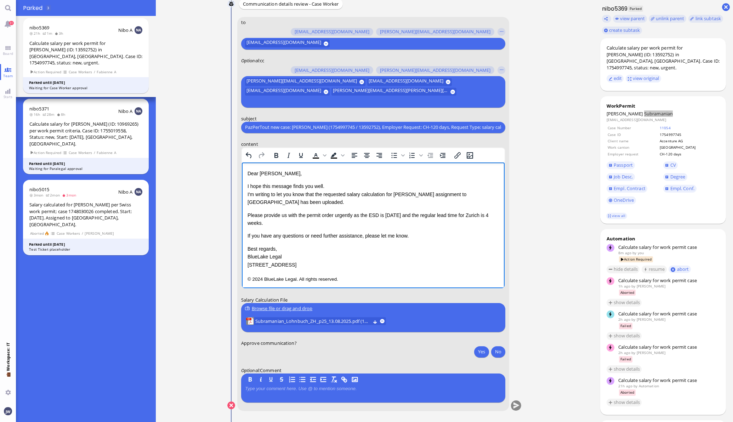
click at [244, 245] on html "Dear [PERSON_NAME], I hope this message finds you well. I'm writing to let you …" at bounding box center [372, 226] width 263 height 128
click at [247, 246] on p "Best regards, BlueLake Legal [STREET_ADDRESS]" at bounding box center [372, 257] width 251 height 24
click at [298, 261] on p "Best regards, BlueLake Legal [STREET_ADDRESS]" at bounding box center [372, 257] width 251 height 24
click at [245, 249] on html "Dear [PERSON_NAME], I hope this message finds you well. I'm writing to let you …" at bounding box center [372, 226] width 263 height 128
click at [299, 265] on p "Best regards, BlueLake Legal [STREET_ADDRESS]" at bounding box center [372, 257] width 251 height 24
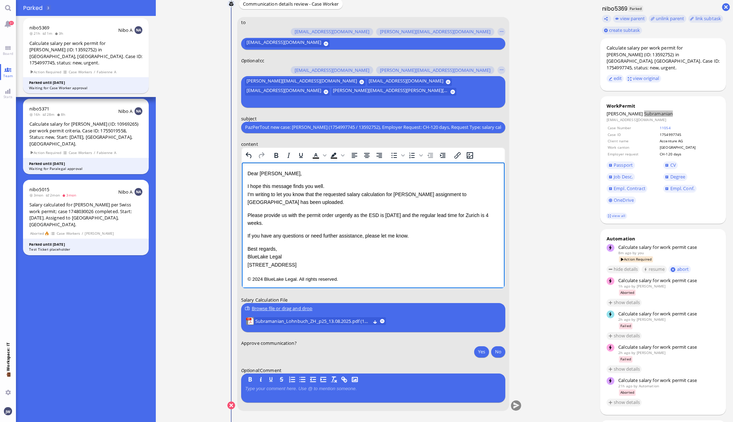
click at [248, 251] on p "Best regards, BlueLake Legal [STREET_ADDRESS]" at bounding box center [372, 257] width 251 height 24
click at [333, 274] on html "Dear [PERSON_NAME], I hope this message finds you well. I'm writing to let you …" at bounding box center [372, 218] width 263 height 112
click at [258, 243] on div "Dear [PERSON_NAME], I hope this message finds you well. I'm writing to let you …" at bounding box center [372, 210] width 251 height 83
click at [351, 265] on p "© 2024 BlueLake Legal. All rights reserved." at bounding box center [372, 262] width 251 height 9
click at [255, 213] on p "Please provide us with the permit order urgently as the ESD is [DATE] and the r…" at bounding box center [372, 219] width 251 height 16
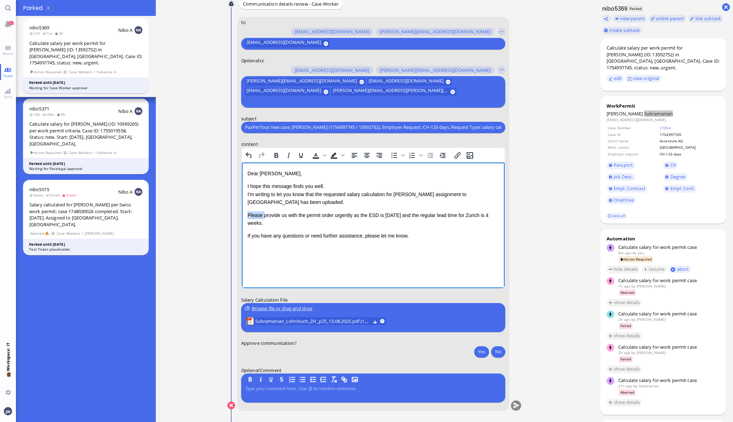
click at [255, 213] on p "Please provide us with the permit order urgently as the ESD is [DATE] and the r…" at bounding box center [372, 219] width 251 height 16
click at [261, 222] on p "Please provide us with the permit order urgently as the ESD is [DATE] and the r…" at bounding box center [372, 219] width 251 height 16
click at [288, 224] on p "Please provide us with the permit order as soon as possible, as the ESD is [DAT…" at bounding box center [372, 219] width 251 height 16
click at [289, 224] on p "Please provide us with the permit order as soon as possible, as the ESD is [DAT…" at bounding box center [372, 219] width 251 height 16
click at [468, 215] on p "Please provide us with the permit order as soon as possible, as the ESD is [DAT…" at bounding box center [372, 219] width 251 height 16
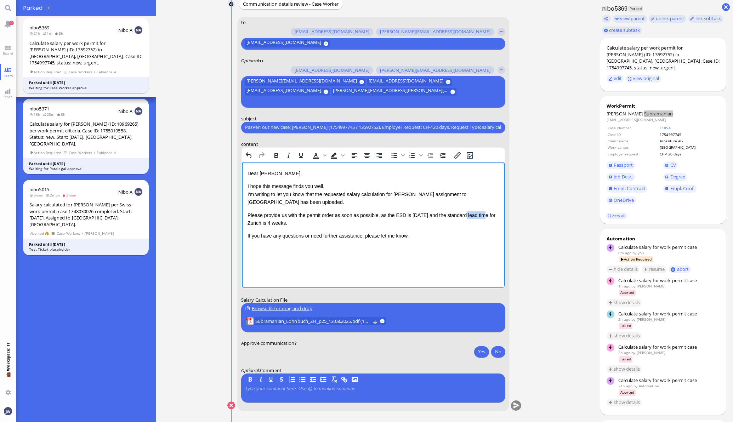
click at [468, 215] on p "Please provide us with the permit order as soon as possible, as the ESD is [DAT…" at bounding box center [372, 219] width 251 height 16
click at [357, 224] on p "Please provide us with the permit order as soon as possible, as the ESD is [DAT…" at bounding box center [372, 219] width 251 height 16
click at [422, 236] on p "If you have any questions or need further assistance, please let me know." at bounding box center [372, 235] width 251 height 8
click at [484, 351] on button "Yes" at bounding box center [481, 351] width 15 height 11
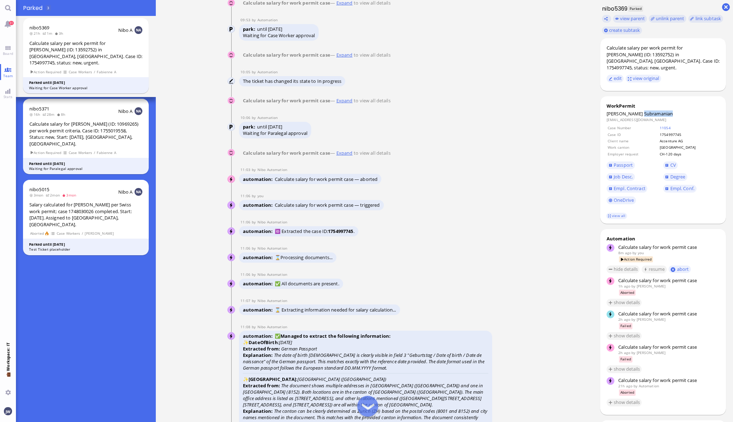
scroll to position [-1593, 0]
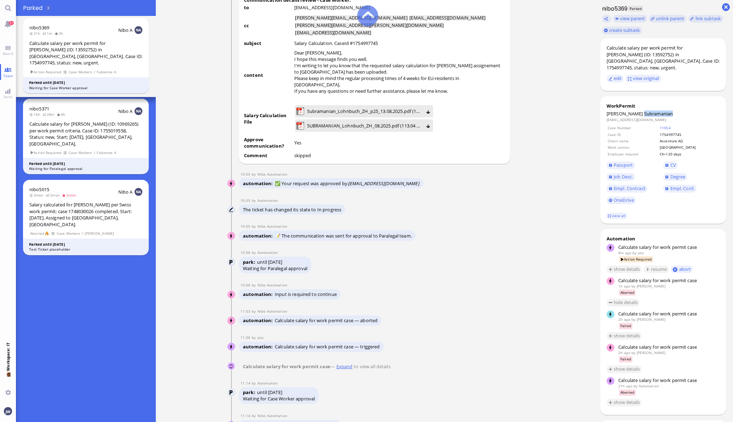
scroll to position [-619, 0]
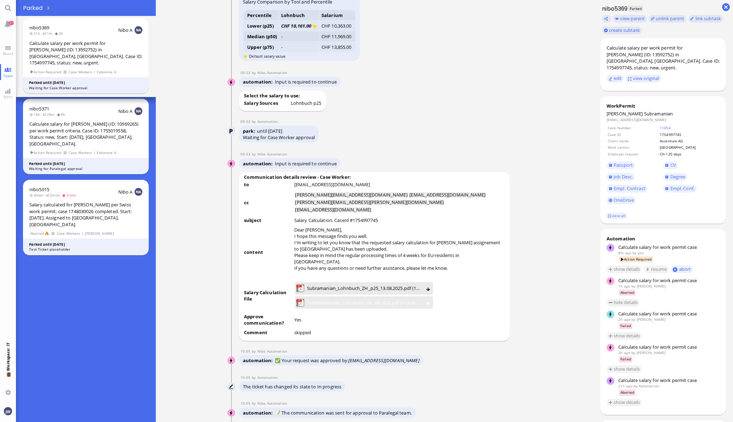
click at [427, 308] on lob-view "SUBRAMANIAN_Lohnbuch_ZH_08.2025.pdf (113.04 kB)" at bounding box center [363, 303] width 135 height 10
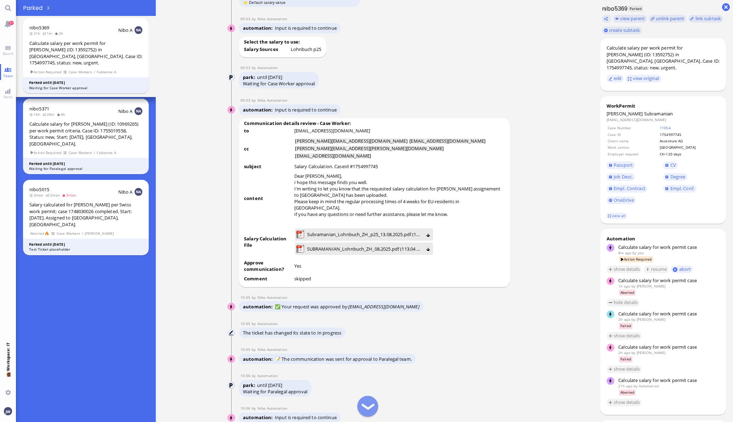
scroll to position [-531, 0]
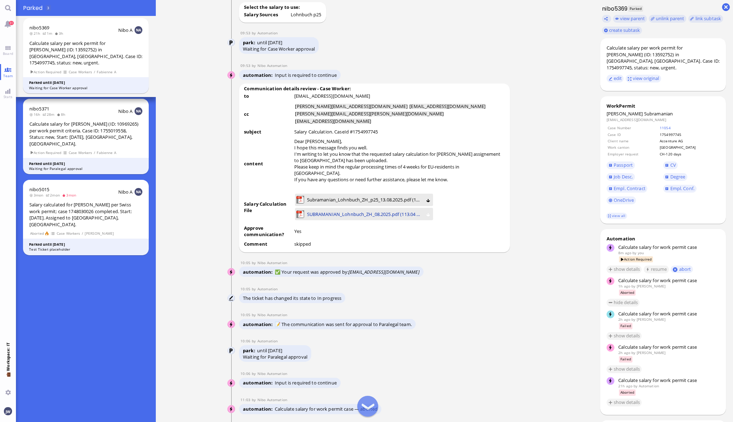
click at [333, 218] on span "SUBRAMANIAN_Lohnbuch_ZH_08.2025.pdf (113.04 kB)" at bounding box center [364, 214] width 115 height 8
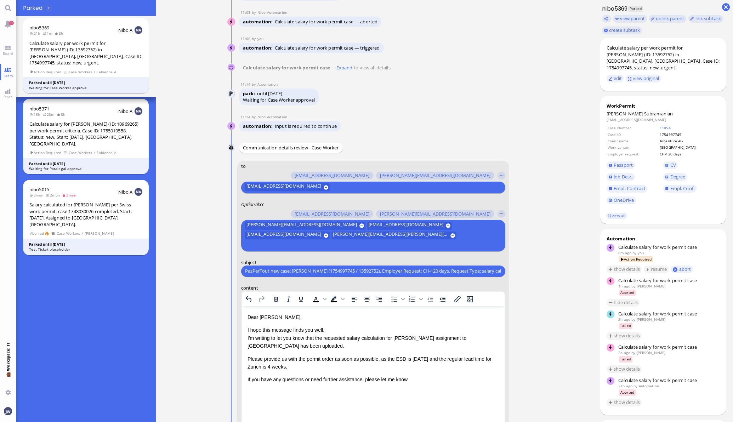
scroll to position [0, 0]
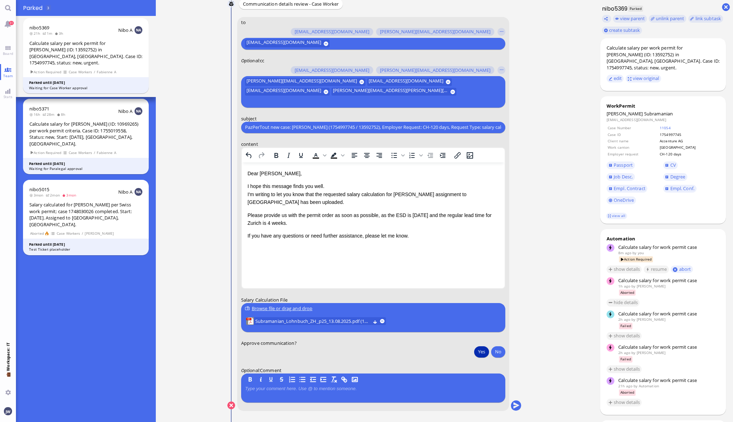
click at [273, 307] on div "Browse file or drag and drop" at bounding box center [373, 308] width 256 height 7
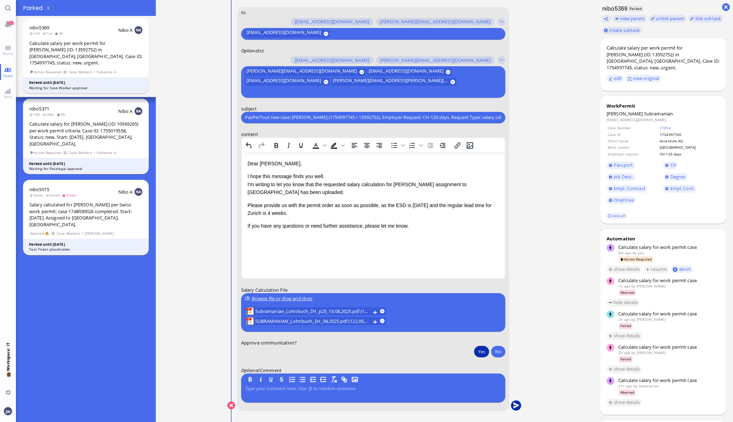
click at [512, 407] on button "submit" at bounding box center [515, 405] width 11 height 11
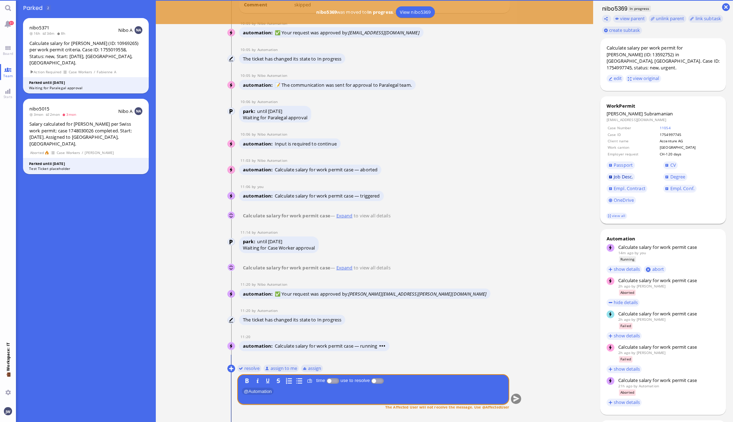
click at [618, 173] on span "Job Desc." at bounding box center [622, 176] width 19 height 6
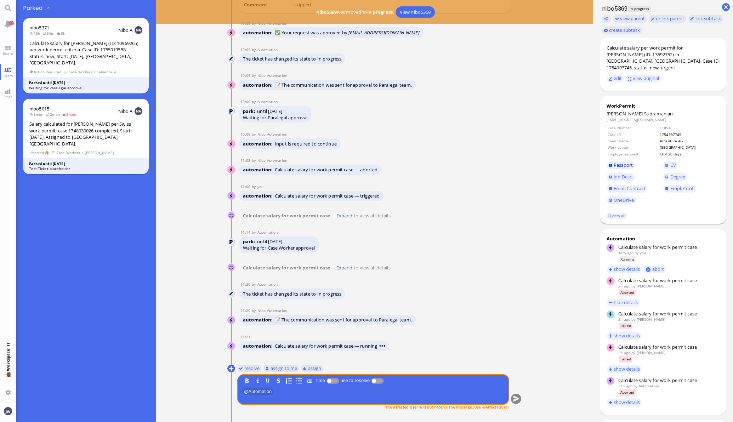
click at [613, 162] on span "Passport" at bounding box center [622, 165] width 19 height 6
click at [90, 46] on div "Calculate salary for [PERSON_NAME] (ID: 10969265) per work permit criteria. Cas…" at bounding box center [85, 53] width 113 height 26
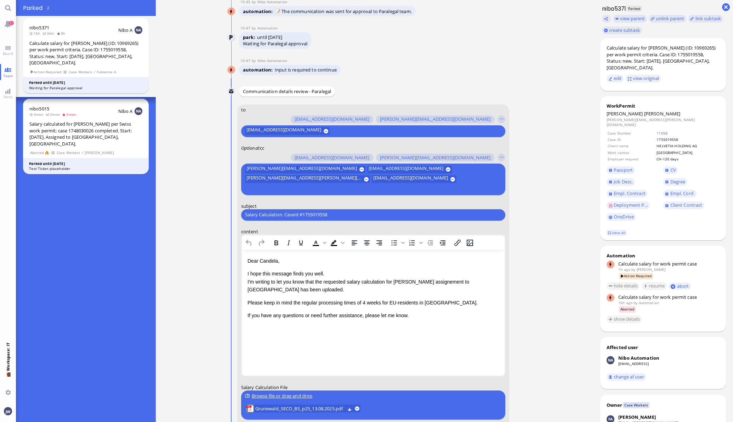
scroll to position [-88, 0]
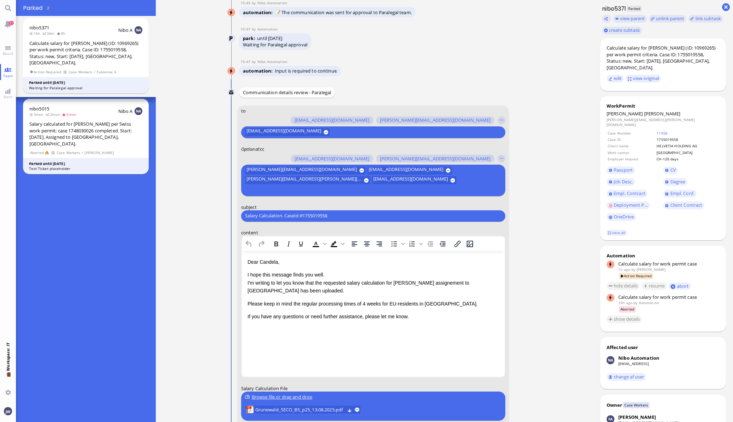
click at [398, 210] on div "Salary Calculation. CaseId #1755019558 Please type something" at bounding box center [373, 215] width 264 height 11
click at [644, 114] on span "[PERSON_NAME]" at bounding box center [662, 113] width 36 height 6
copy span "[PERSON_NAME]"
click at [606, 115] on span "[PERSON_NAME]" at bounding box center [624, 113] width 36 height 6
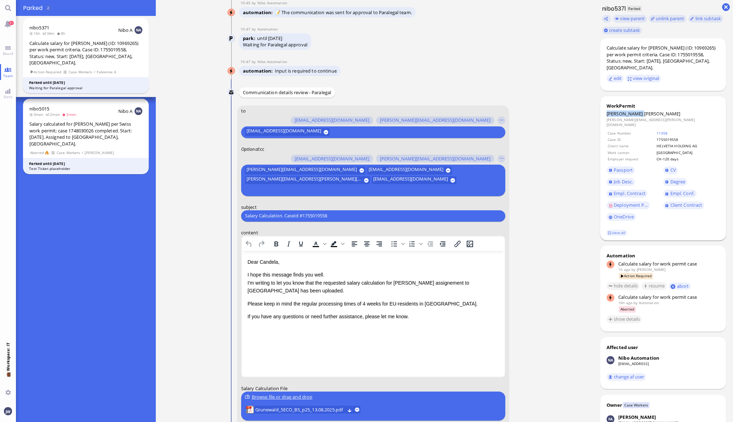
click at [606, 115] on span "[PERSON_NAME]" at bounding box center [624, 113] width 36 height 6
drag, startPoint x: 606, startPoint y: 115, endPoint x: 644, endPoint y: 114, distance: 38.3
click at [644, 114] on dt "[PERSON_NAME]" at bounding box center [662, 113] width 113 height 6
copy dt "[PERSON_NAME]"
click at [280, 215] on input "Salary Calculation. CaseId #1755019558" at bounding box center [373, 215] width 256 height 7
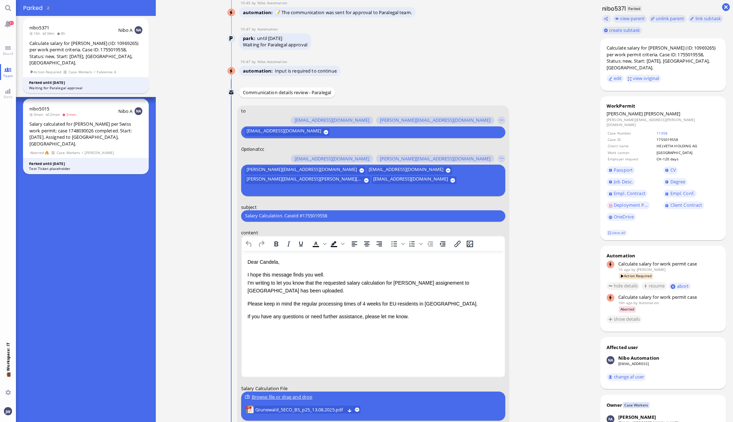
paste input "PazPerTout new case: [PERSON_NAME] (1755019558 / 10969265), Employer Request: C…"
type input "PazPerTout new case: [PERSON_NAME] (1755019558 / 10969265), Employer Request: C…"
click at [571, 345] on ticket "[DATE] 19:32 by Automation Automation Calculate eligible salary for work permit…" at bounding box center [374, 211] width 437 height 422
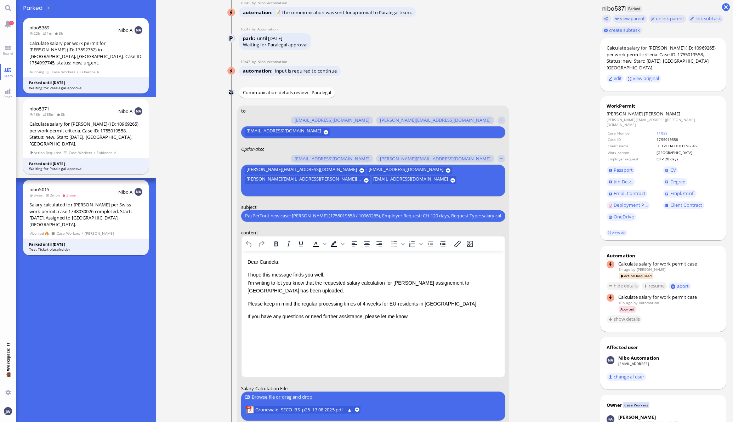
click at [447, 283] on p "I hope this message finds you well. I'm writing to let you know that the reques…" at bounding box center [372, 282] width 251 height 24
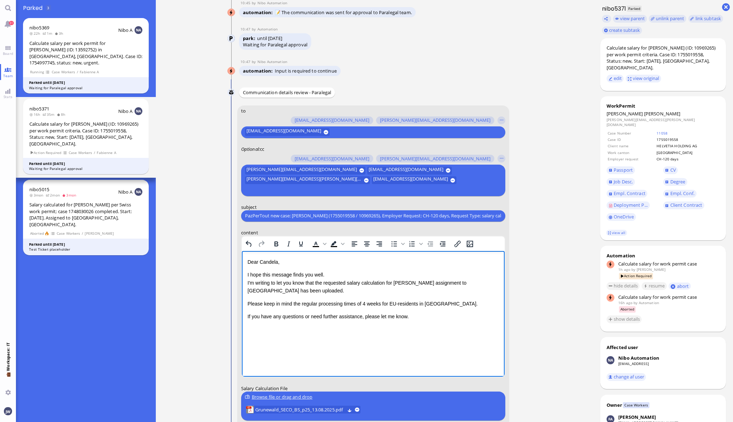
click at [429, 320] on div "Dear [PERSON_NAME], I hope this message finds you well. I'm writing to let you …" at bounding box center [372, 296] width 251 height 77
click at [447, 295] on div "Dear [PERSON_NAME], I hope this message finds you well. I'm writing to let you …" at bounding box center [372, 289] width 251 height 62
click at [353, 302] on p "Please keep in mind the regular processing times of 4 weeks for EU-residents in…" at bounding box center [372, 303] width 251 height 8
click at [440, 302] on p "Please keep in mind the regular processing time of 4 weeks for EU-residents in …" at bounding box center [372, 303] width 251 height 8
click at [406, 304] on p "Please keep in mind the regular processing time of 4 weeks for EU-residents in …" at bounding box center [372, 303] width 251 height 8
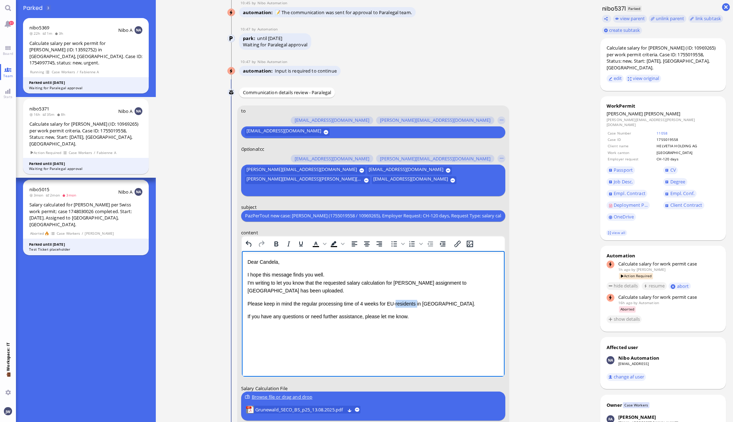
click at [406, 304] on p "Please keep in mind the regular processing time of 4 weeks for EU-residents in …" at bounding box center [372, 303] width 251 height 8
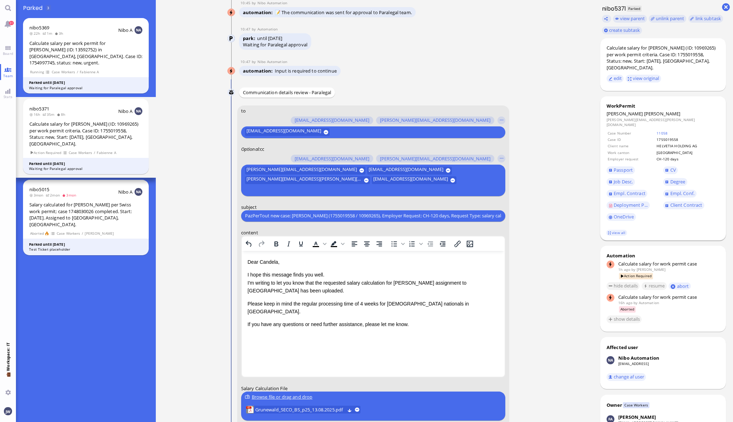
click at [663, 165] on span "CV" at bounding box center [691, 171] width 57 height 12
click at [670, 167] on span "CV" at bounding box center [673, 170] width 6 height 6
click at [670, 190] on span "Empl. Conf." at bounding box center [682, 193] width 24 height 6
click at [618, 190] on span "Empl. Contract" at bounding box center [629, 193] width 32 height 6
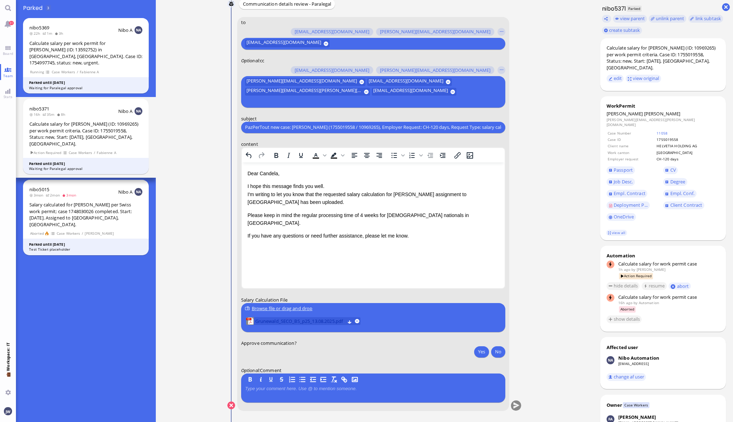
click at [308, 321] on span "Grunewald_SECO_BS_p25_13.08.2025.pdf" at bounding box center [300, 321] width 90 height 8
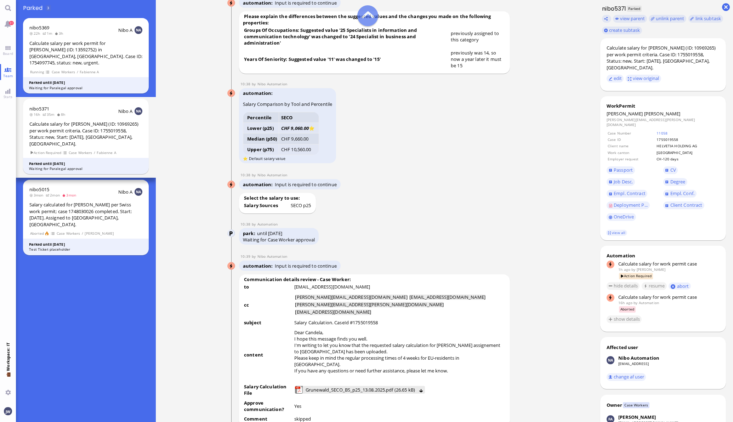
scroll to position [-752, 0]
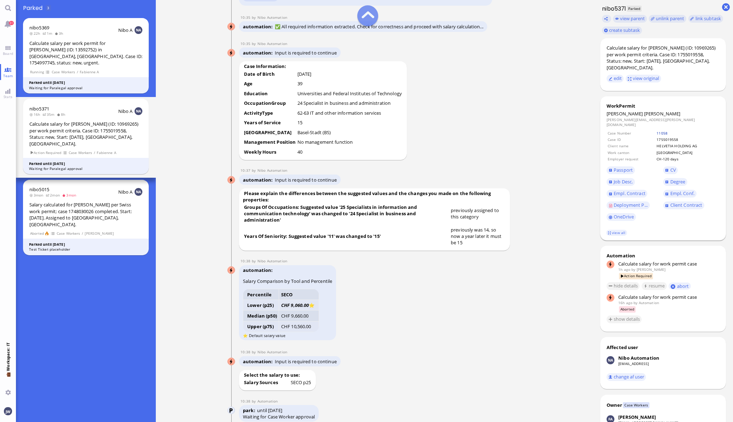
click at [656, 131] on link "11058" at bounding box center [661, 133] width 11 height 5
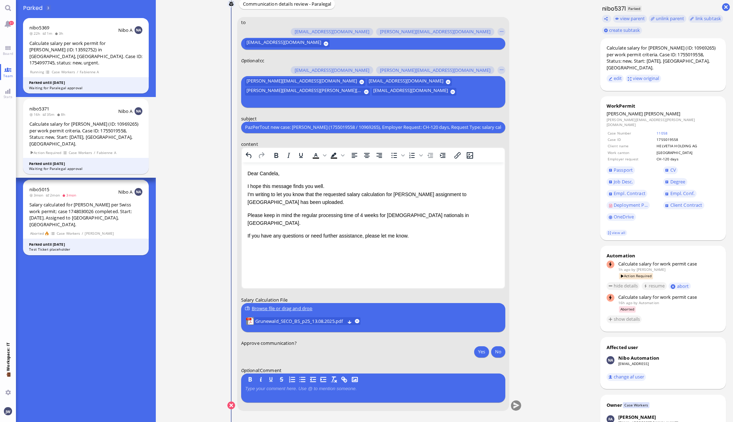
scroll to position [0, 0]
click at [478, 353] on button "Yes" at bounding box center [481, 351] width 15 height 11
click at [694, 202] on span "Client Contract" at bounding box center [686, 205] width 32 height 6
click at [614, 167] on span "Passport" at bounding box center [622, 170] width 19 height 6
click at [663, 166] on link "CV" at bounding box center [670, 170] width 15 height 8
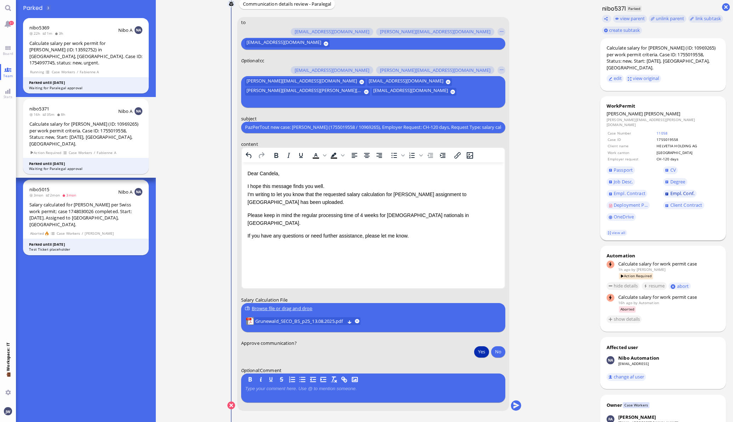
click at [663, 190] on link "Empl. Conf." at bounding box center [679, 194] width 33 height 8
click at [623, 202] on span "Deployment P..." at bounding box center [630, 205] width 34 height 6
click at [510, 405] on button "submit" at bounding box center [515, 405] width 11 height 11
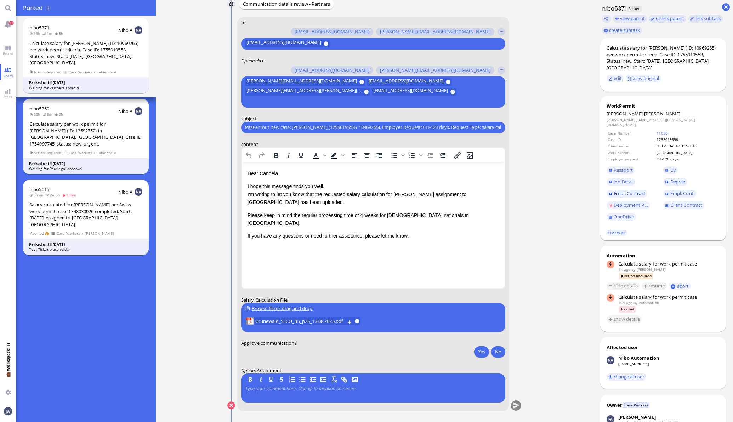
click at [622, 190] on span "Empl. Contract" at bounding box center [629, 193] width 32 height 6
click at [404, 231] on p "If you have any questions or need further assistance, please let me know." at bounding box center [372, 235] width 251 height 8
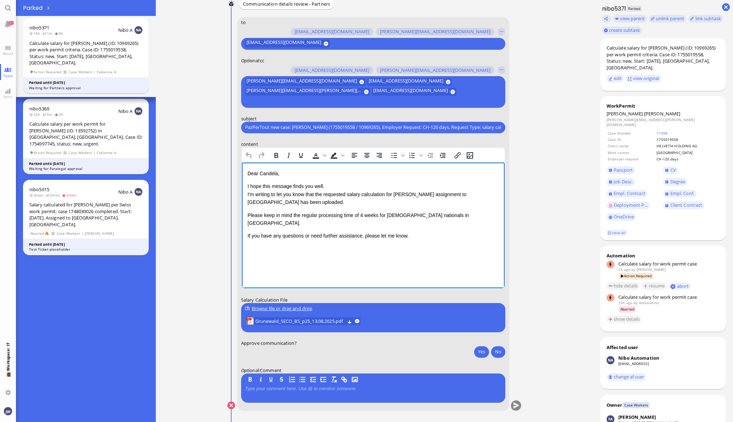
click at [421, 231] on p "If you have any questions or need further assistance, please let me know." at bounding box center [372, 235] width 251 height 8
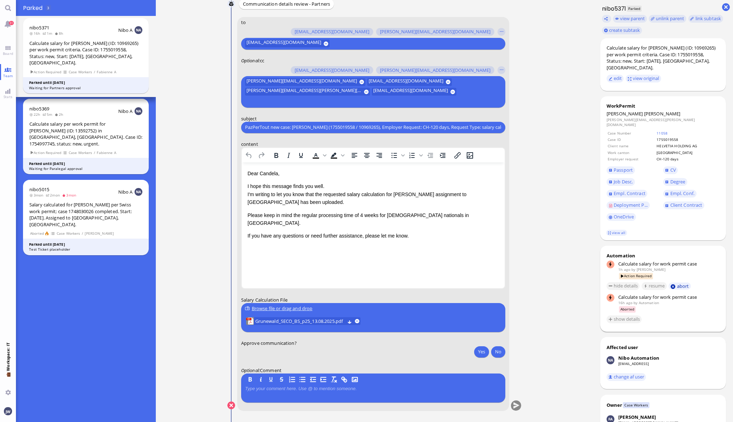
click at [676, 282] on button "abort" at bounding box center [679, 285] width 22 height 7
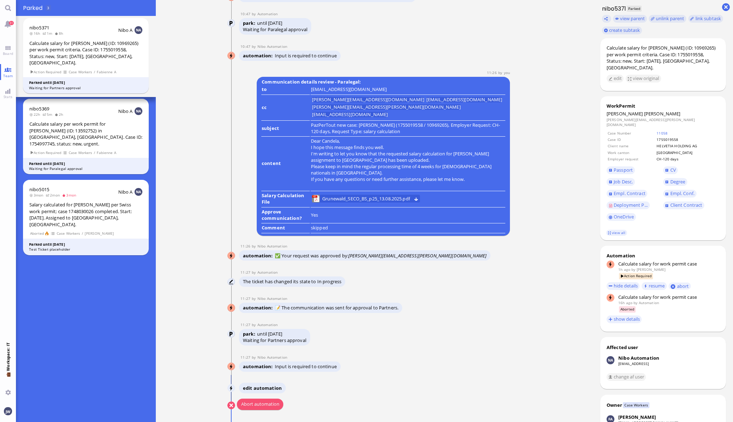
click at [259, 404] on button "Abort automation" at bounding box center [260, 404] width 46 height 11
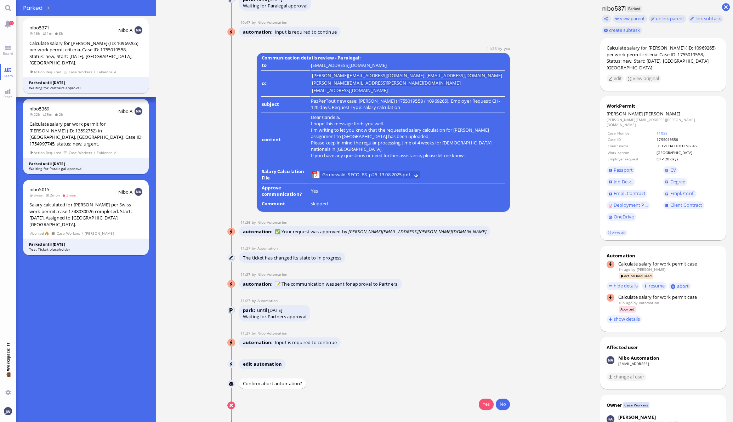
click at [479, 402] on button "Yes" at bounding box center [486, 404] width 15 height 11
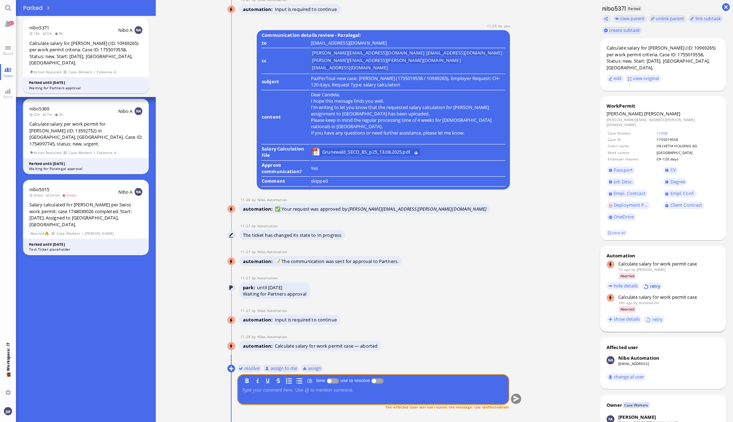
click at [652, 284] on button "retry" at bounding box center [651, 285] width 21 height 7
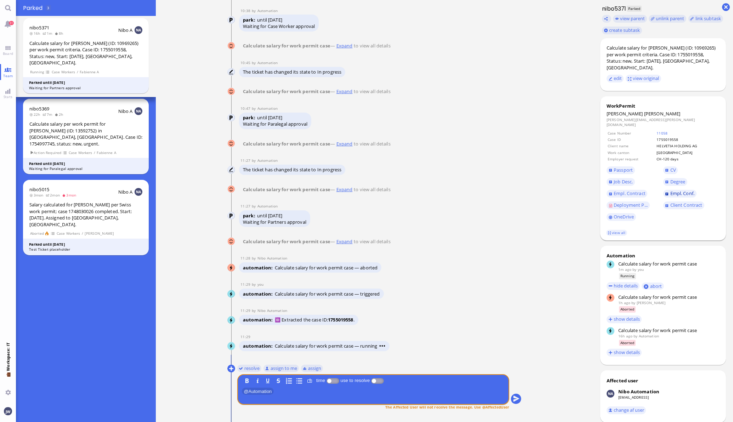
click at [663, 190] on link "Empl. Conf." at bounding box center [679, 194] width 33 height 8
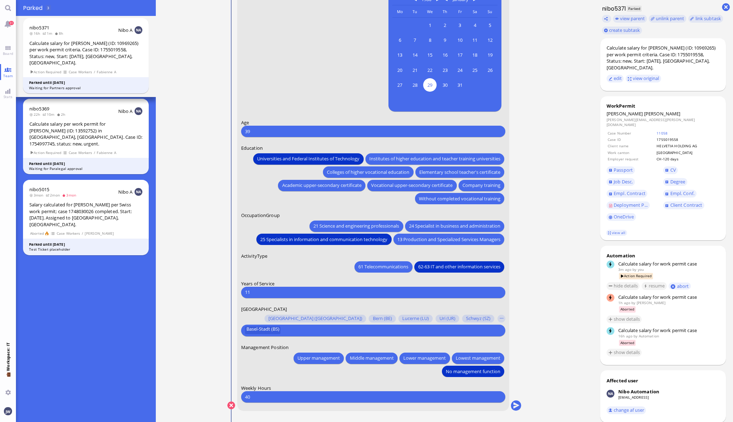
click at [282, 293] on input "11" at bounding box center [373, 291] width 256 height 7
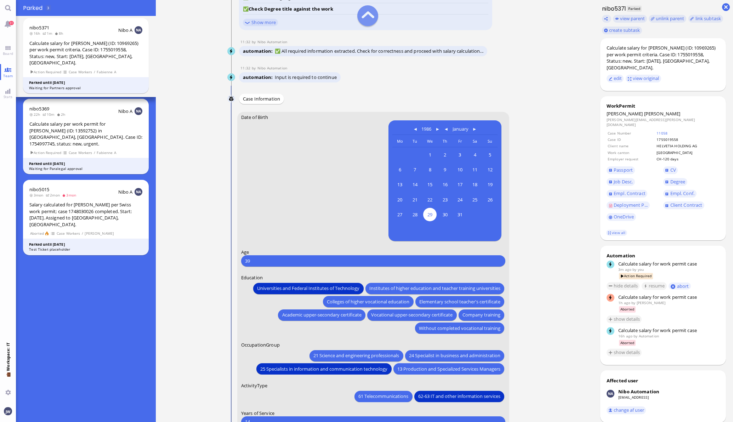
scroll to position [-133, 0]
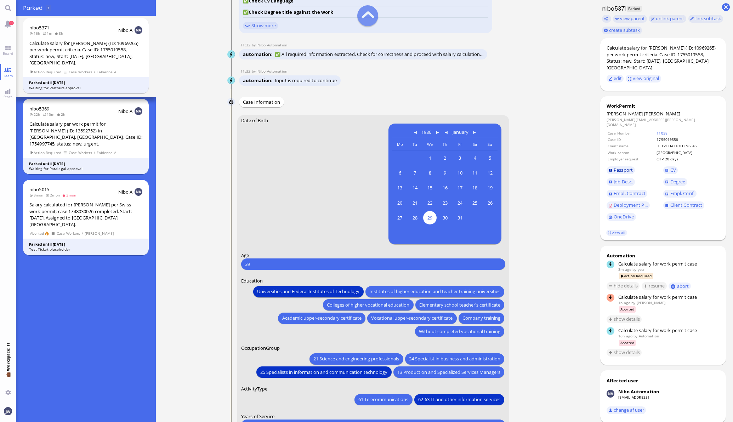
type input "14"
click at [613, 167] on span "Passport" at bounding box center [622, 170] width 19 height 6
click at [402, 373] on span "13 Production and Specialized Services Managers" at bounding box center [448, 371] width 103 height 7
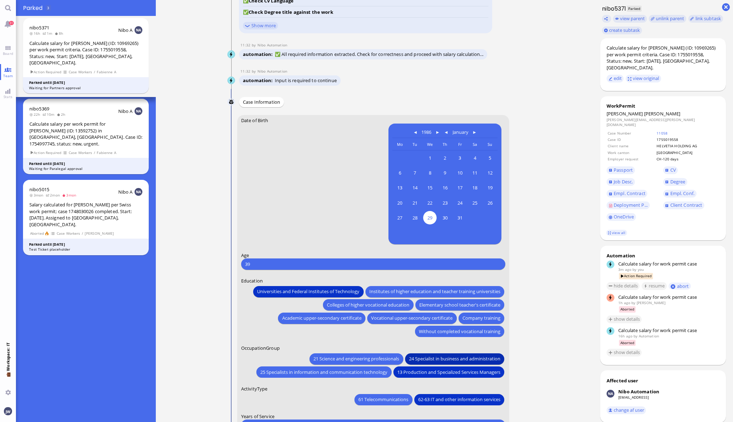
click at [409, 358] on span "24 Specialist in business and administration" at bounding box center [454, 358] width 91 height 7
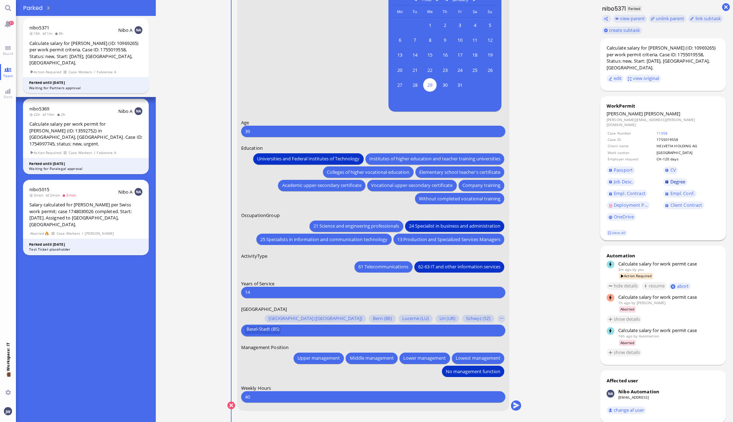
click at [670, 178] on span "Degree" at bounding box center [677, 181] width 15 height 6
click at [515, 406] on button "submit" at bounding box center [515, 405] width 11 height 11
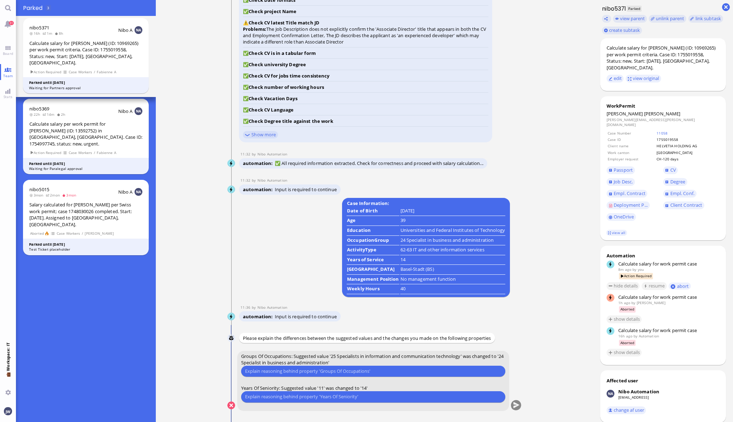
click at [343, 372] on input "text" at bounding box center [373, 370] width 256 height 7
type input "We went with 24 last time."
type input "The previous employer was acquired by accenture."
click at [510, 407] on button "submit" at bounding box center [515, 405] width 11 height 11
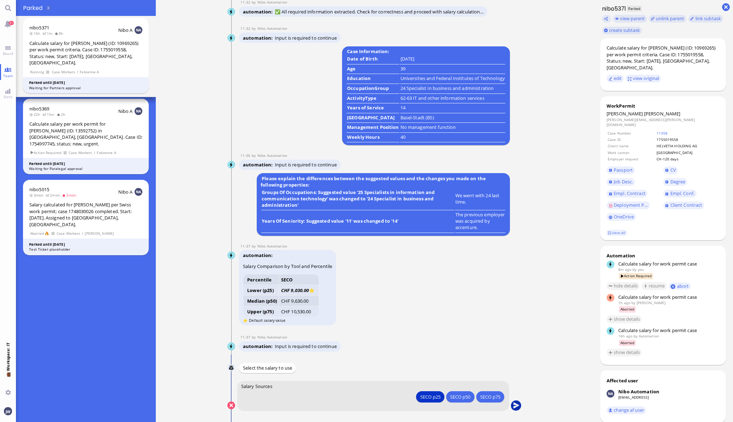
click at [514, 407] on button "submit" at bounding box center [515, 405] width 11 height 11
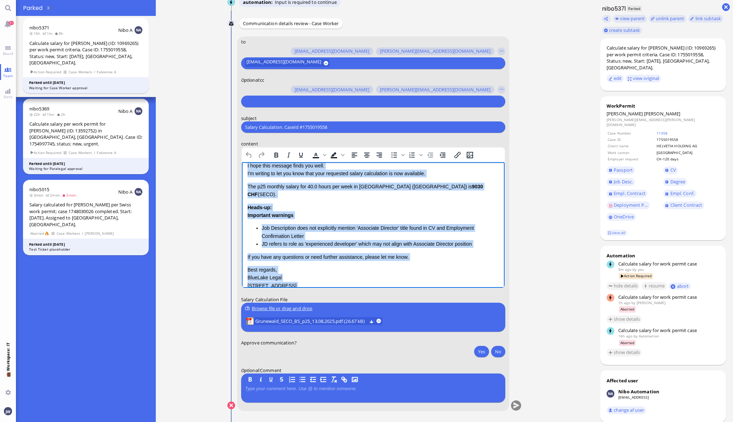
scroll to position [50, 0]
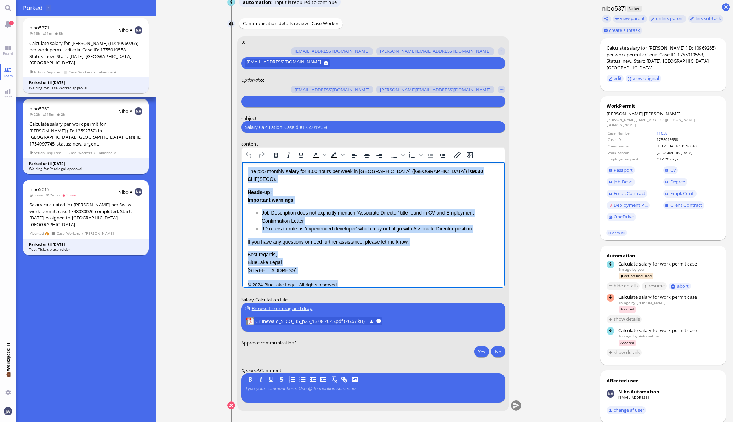
drag, startPoint x: 248, startPoint y: 174, endPoint x: 391, endPoint y: 296, distance: 188.3
click at [391, 296] on html "Salary Calculation Update Dear Accenture, I hope this message finds you well. I…" at bounding box center [372, 204] width 263 height 184
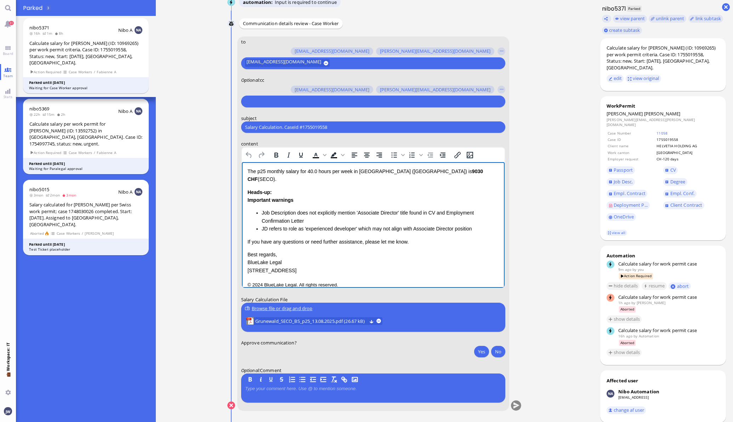
paste body "Rich Text Area. Press ALT-0 for help."
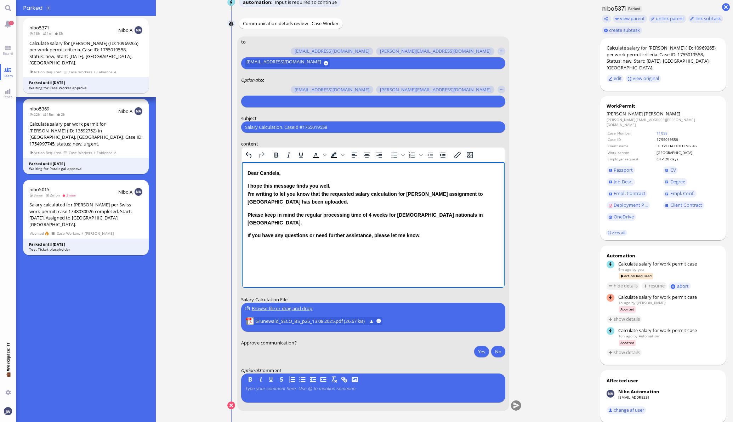
click at [375, 234] on div "Dear [PERSON_NAME], I hope this message finds you well. I'm writing to let you …" at bounding box center [372, 211] width 251 height 85
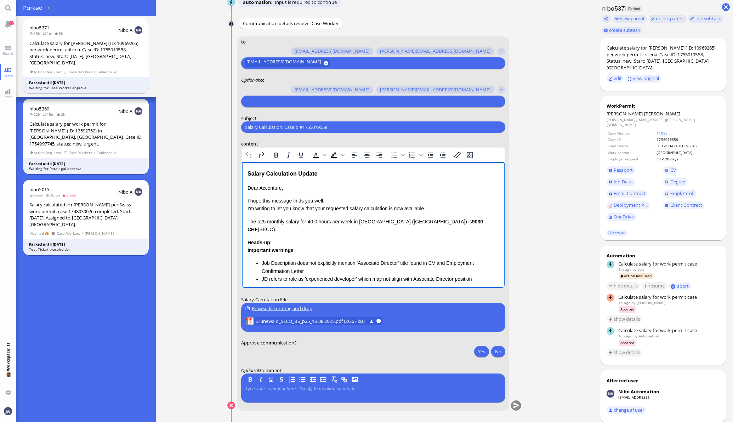
click at [304, 203] on p "I hope this message finds you well. I'm writing to let you know that your reque…" at bounding box center [372, 205] width 251 height 16
drag, startPoint x: 248, startPoint y: 173, endPoint x: 328, endPoint y: 175, distance: 80.0
click at [328, 175] on div "Salary Calculation Update" at bounding box center [372, 173] width 251 height 9
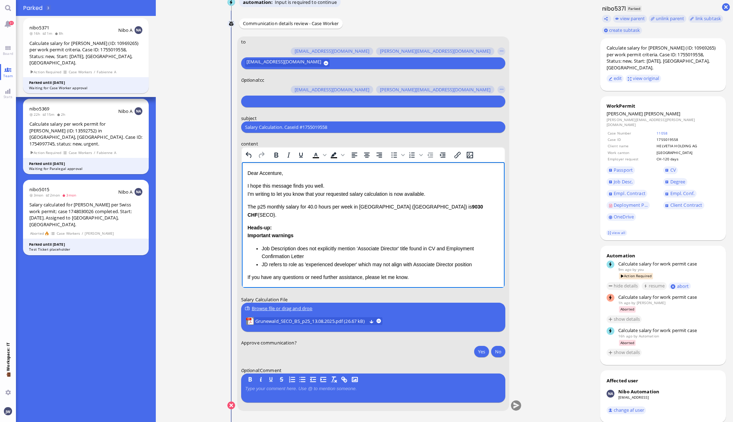
click at [268, 176] on p "Dear Accenture," at bounding box center [372, 173] width 251 height 8
click at [361, 248] on li "Job Description does not explicitly mention 'Associate Director' title found in…" at bounding box center [379, 253] width 237 height 16
click at [408, 286] on p "Best regards, BlueLake Legal [STREET_ADDRESS]" at bounding box center [372, 298] width 251 height 24
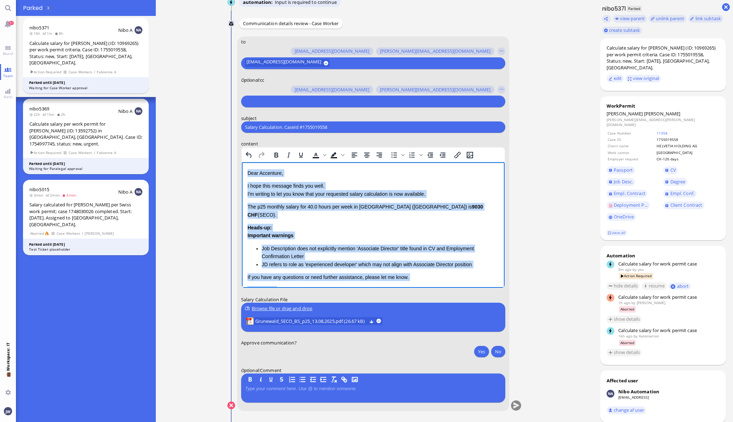
drag, startPoint x: 409, startPoint y: 282, endPoint x: 166, endPoint y: 111, distance: 296.5
click at [241, 162] on html "Dear Accenture, I hope this message finds you well. I'm writing to let you know…" at bounding box center [372, 247] width 263 height 170
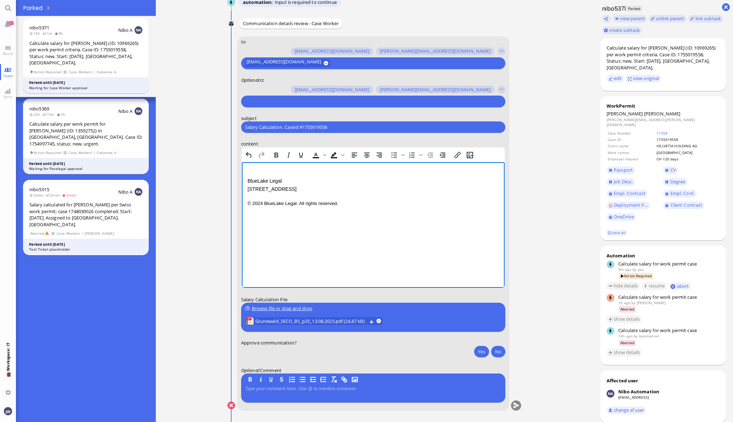
click at [294, 188] on p "BlueLake Legal [STREET_ADDRESS]" at bounding box center [372, 181] width 251 height 24
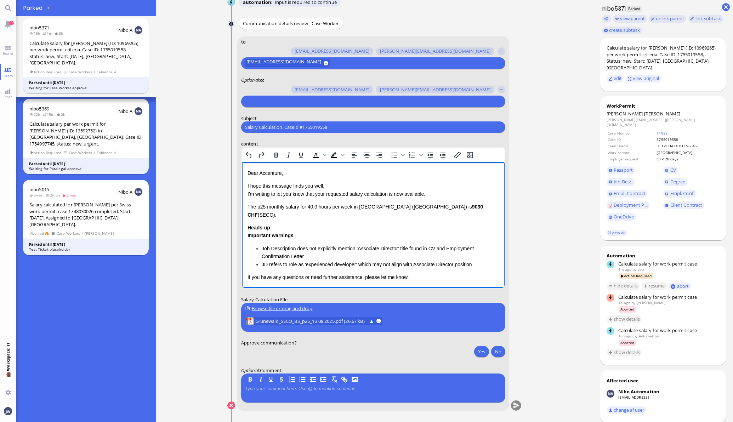
click at [313, 205] on p "The p25 monthly salary for 40.0 hours per week in [GEOGRAPHIC_DATA] (BS) is 903…" at bounding box center [372, 211] width 251 height 16
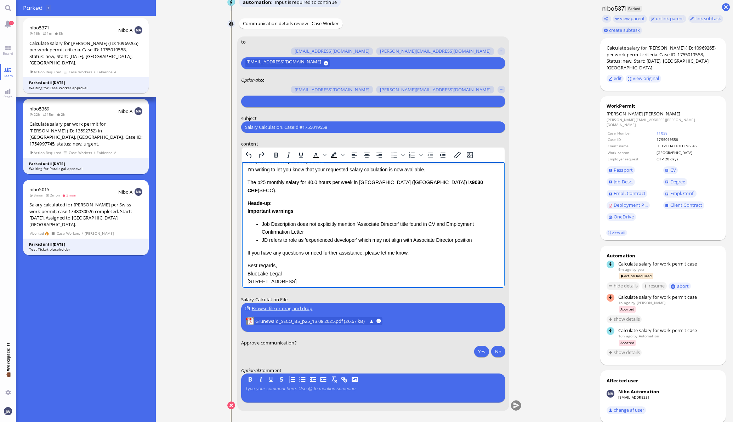
scroll to position [35, 0]
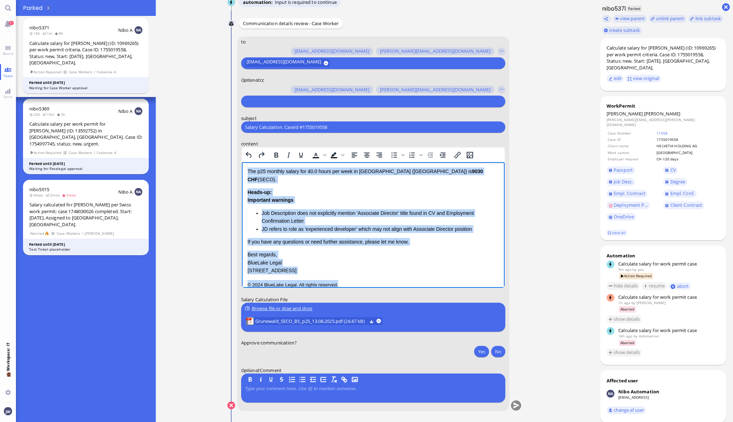
drag, startPoint x: 248, startPoint y: 187, endPoint x: 652, endPoint y: 451, distance: 482.8
click at [420, 296] on html "Dear Accenture, I hope this message finds you well. I'm writing to let you know…" at bounding box center [372, 212] width 263 height 170
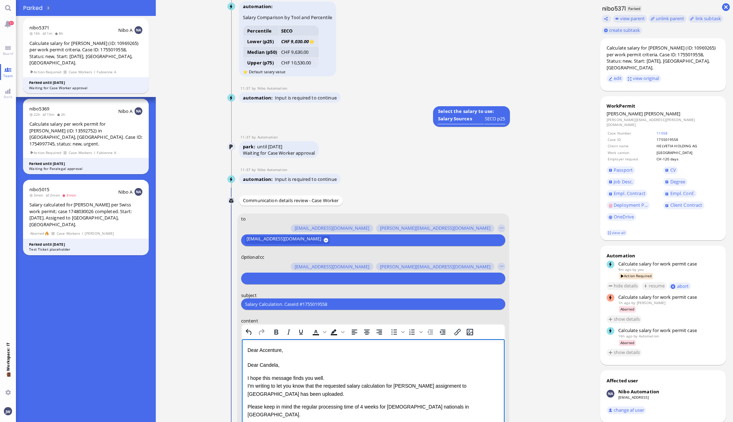
scroll to position [-170, 0]
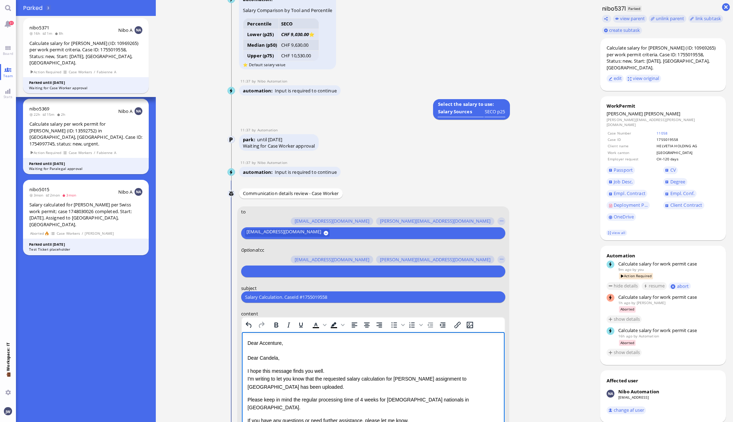
click at [245, 357] on html "Dear Accenture, Dear [PERSON_NAME], I hope this message finds you well. I'm wri…" at bounding box center [372, 395] width 263 height 127
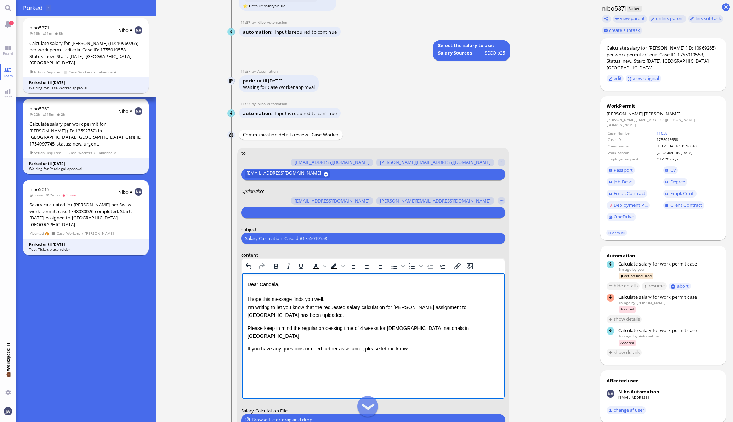
scroll to position [-81, 0]
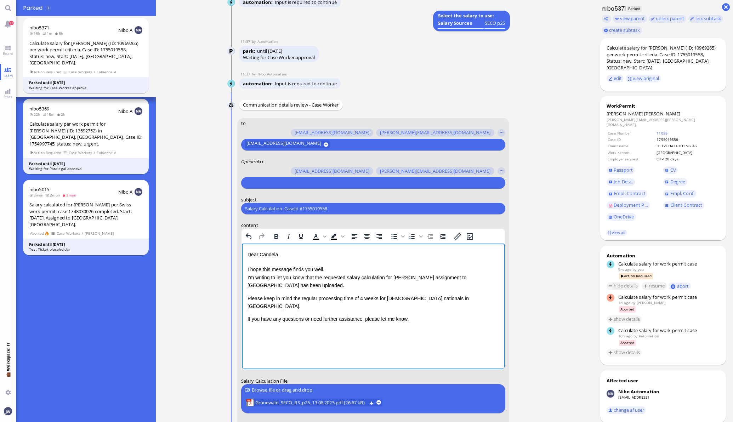
click at [280, 209] on input "Salary Calculation. CaseId #1755019558" at bounding box center [373, 208] width 256 height 7
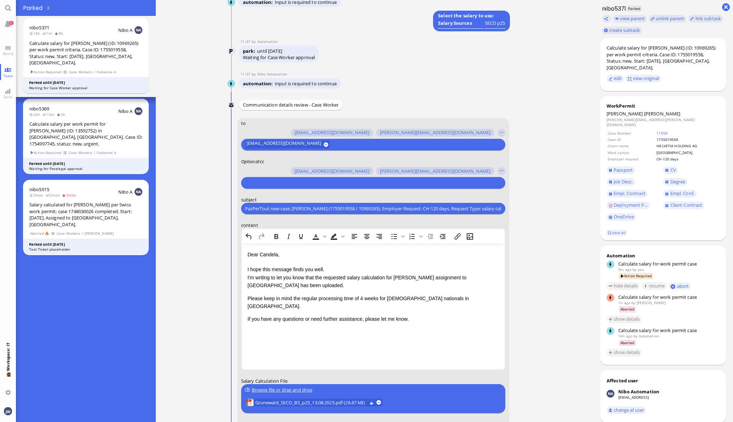
scroll to position [0, 30]
type input "PazPerTout new case: [PERSON_NAME] (1755019558 / 10969265), Employer Request: C…"
click at [282, 183] on input "text" at bounding box center [372, 182] width 255 height 7
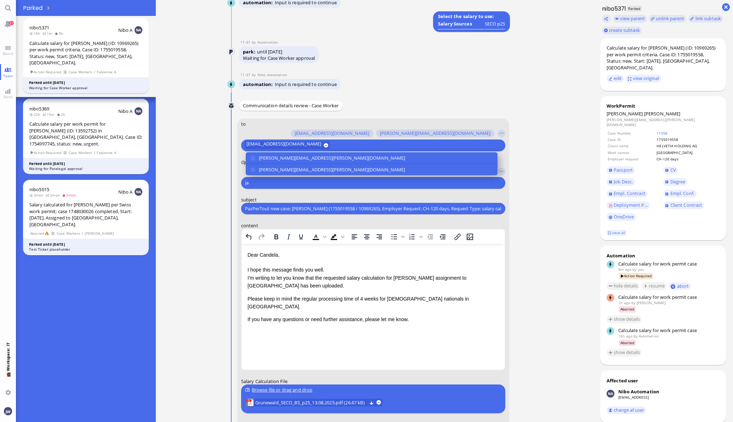
scroll to position [-81, 0]
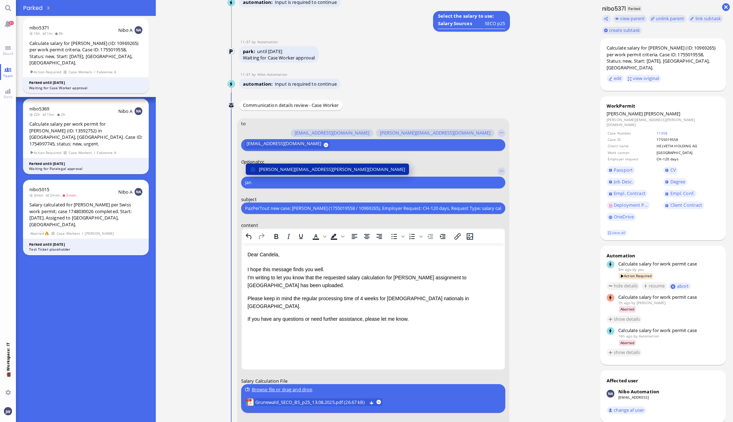
type input "jan"
click at [280, 167] on span "[PERSON_NAME][EMAIL_ADDRESS][PERSON_NAME][DOMAIN_NAME]" at bounding box center [332, 169] width 146 height 7
type input "anu"
click at [280, 167] on span "[PERSON_NAME][EMAIL_ADDRESS][DOMAIN_NAME]" at bounding box center [314, 169] width 110 height 7
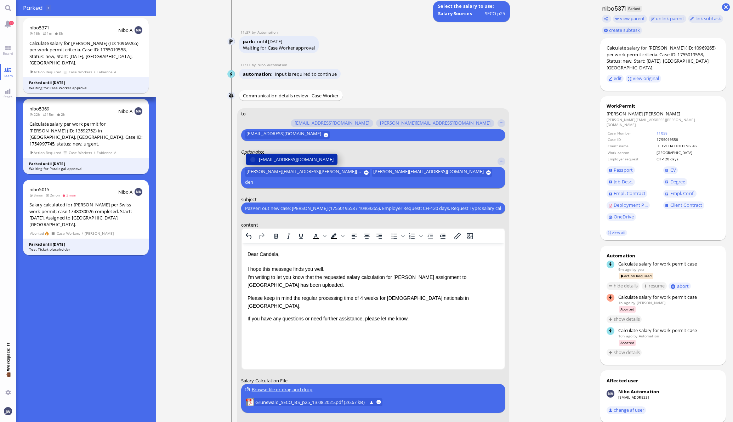
type input "den"
click at [280, 163] on span "[EMAIL_ADDRESS][DOMAIN_NAME]" at bounding box center [296, 159] width 75 height 7
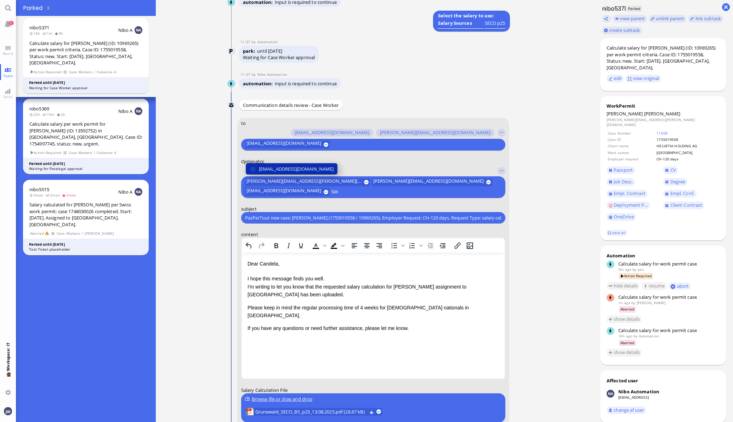
type input "fab"
click at [281, 168] on span "[EMAIL_ADDRESS][DOMAIN_NAME]" at bounding box center [296, 168] width 75 height 7
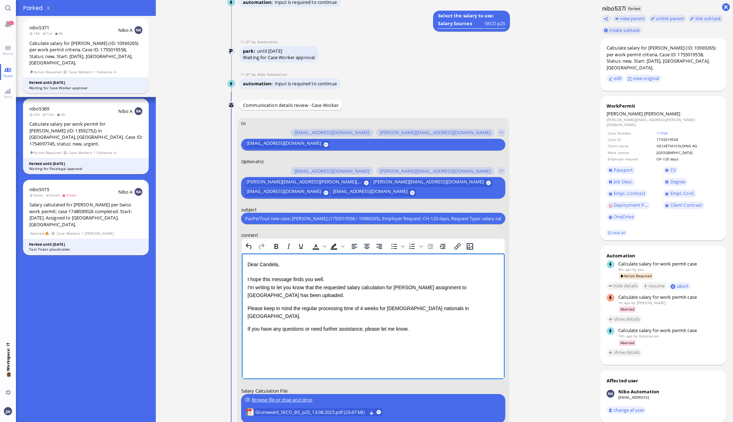
click at [476, 289] on p "I hope this message finds you well. I'm writing to let you know that the reques…" at bounding box center [372, 287] width 251 height 24
click at [429, 306] on p "Please keep in mind the regular processing time of 4 weeks for [DEMOGRAPHIC_DAT…" at bounding box center [372, 312] width 251 height 16
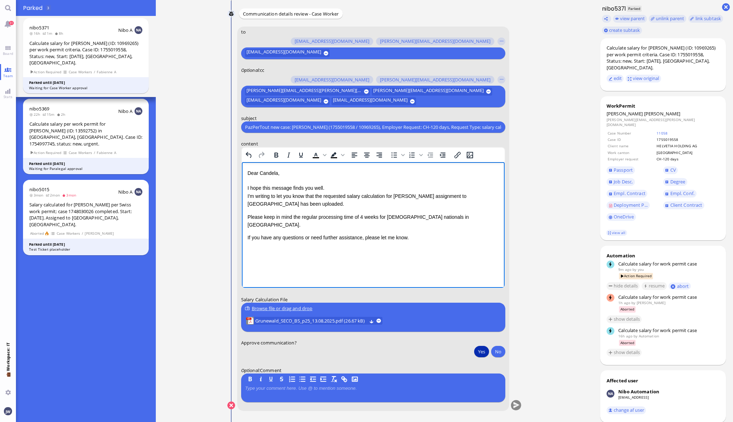
click at [480, 349] on button "Yes" at bounding box center [481, 351] width 15 height 11
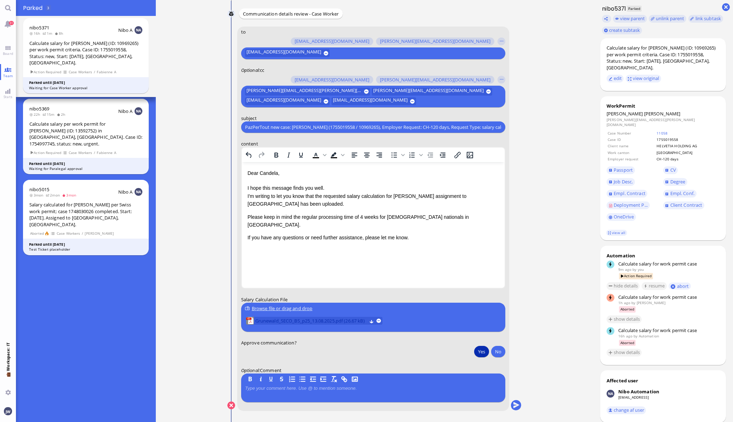
click at [324, 319] on span "Grunewald_SECO_BS_p25_13.08.2025.pdf (26.67 kB)" at bounding box center [310, 321] width 111 height 8
click at [429, 234] on p "If you have any questions or need further assistance, please let me know." at bounding box center [372, 238] width 251 height 8
click at [630, 190] on span "Empl. Contract" at bounding box center [629, 193] width 32 height 6
click at [674, 190] on span "Empl. Conf." at bounding box center [682, 193] width 24 height 6
click at [281, 388] on p at bounding box center [373, 389] width 256 height 6
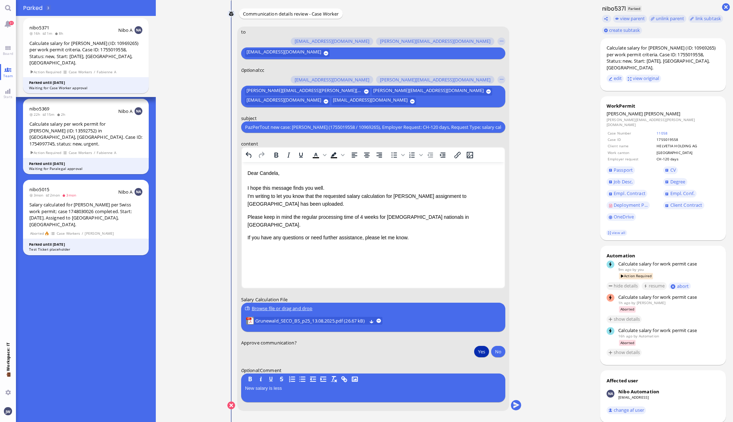
click at [304, 385] on quill-editor "New salary is less" at bounding box center [373, 392] width 256 height 16
click at [307, 392] on div "New salary is less" at bounding box center [373, 393] width 256 height 15
click at [305, 389] on p "New salary is less" at bounding box center [373, 389] width 256 height 6
click at [510, 408] on button "submit" at bounding box center [515, 405] width 11 height 11
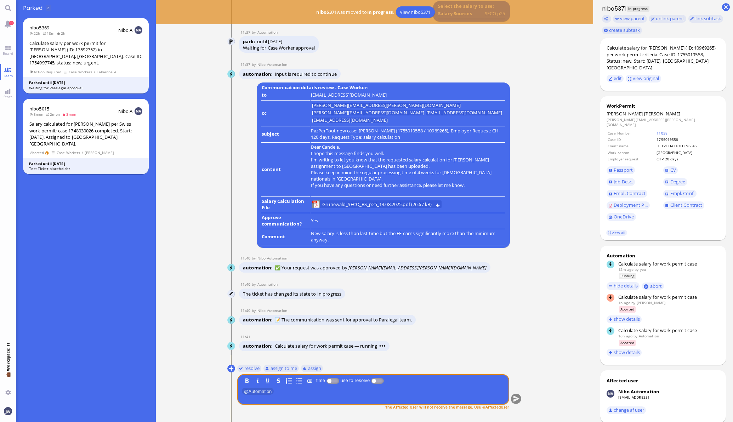
click at [527, 329] on nitautoscroll "[DATE] 19:32 by Automation Automation Calculate eligible salary for work permit…" at bounding box center [374, 211] width 327 height 422
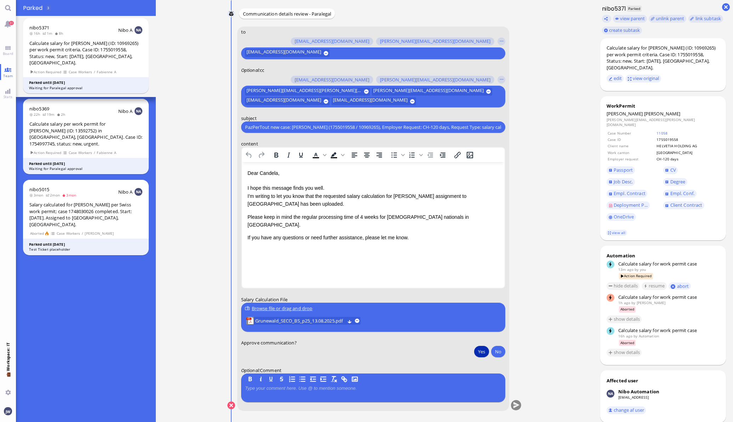
click at [474, 350] on button "Yes" at bounding box center [481, 351] width 15 height 11
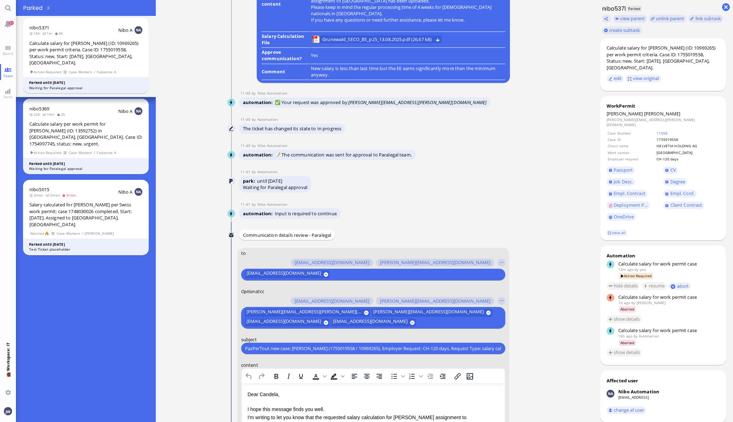
click at [324, 67] on p "New salary is less than last time but the EE earns significantly more than the …" at bounding box center [408, 71] width 194 height 13
copy conversation-line "New salary is less than last time but the EE earns significantly more than the …"
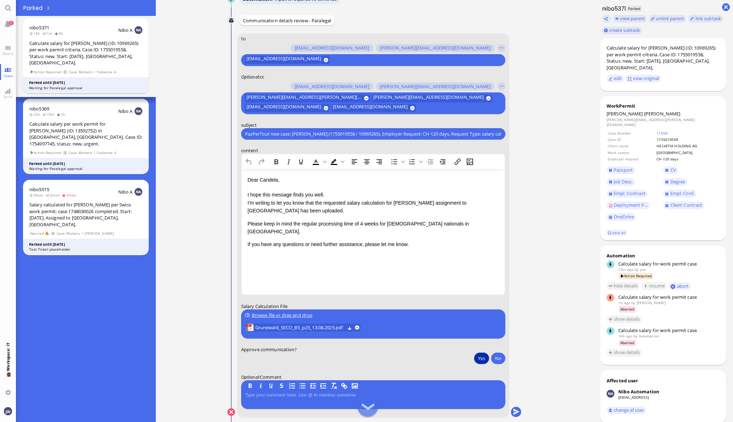
scroll to position [0, 0]
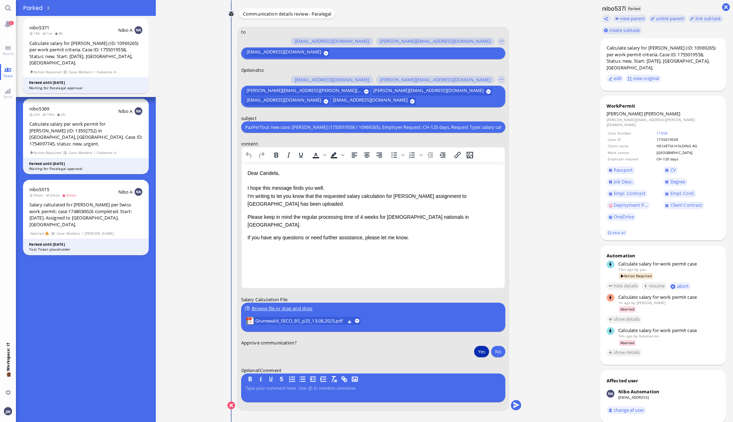
click at [309, 393] on div at bounding box center [373, 393] width 256 height 15
click at [269, 390] on p at bounding box center [373, 389] width 256 height 6
click at [465, 217] on p "Please keep in mind the regular processing time of 4 weeks for [DEMOGRAPHIC_DAT…" at bounding box center [372, 221] width 251 height 16
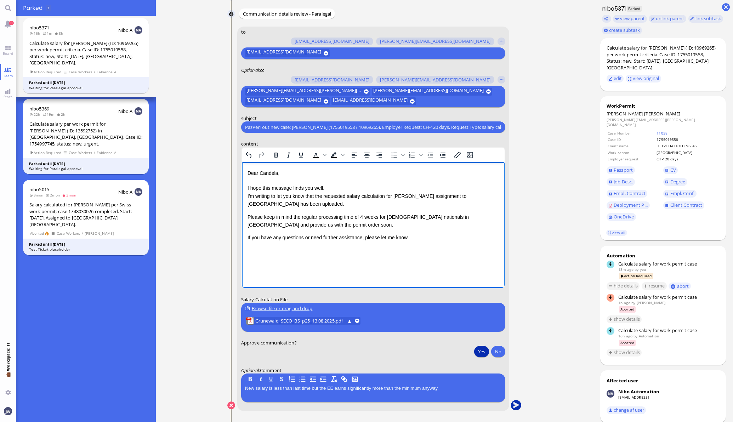
click at [512, 405] on button "submit" at bounding box center [515, 405] width 11 height 11
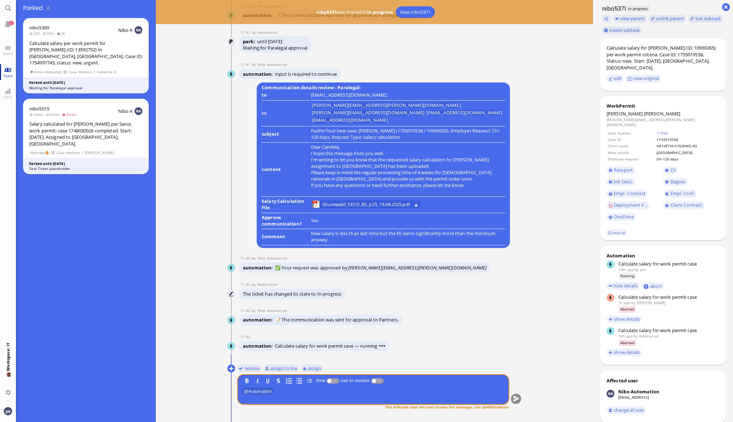
click at [4, 71] on link "Team" at bounding box center [8, 72] width 16 height 16
click at [8, 47] on link "Board" at bounding box center [8, 50] width 16 height 16
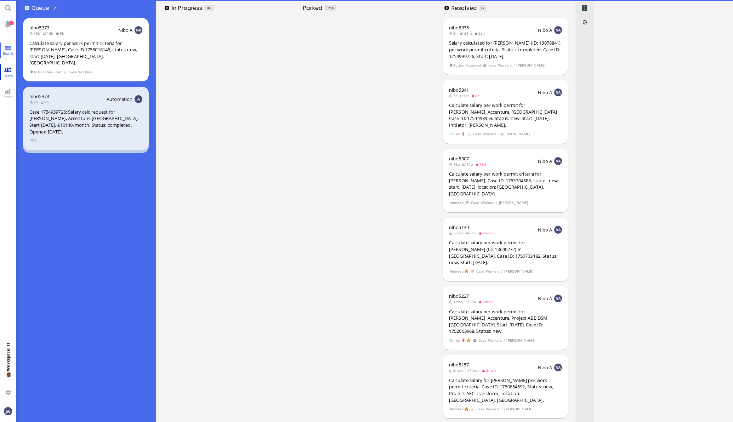
click at [11, 74] on span "Team" at bounding box center [7, 75] width 13 height 5
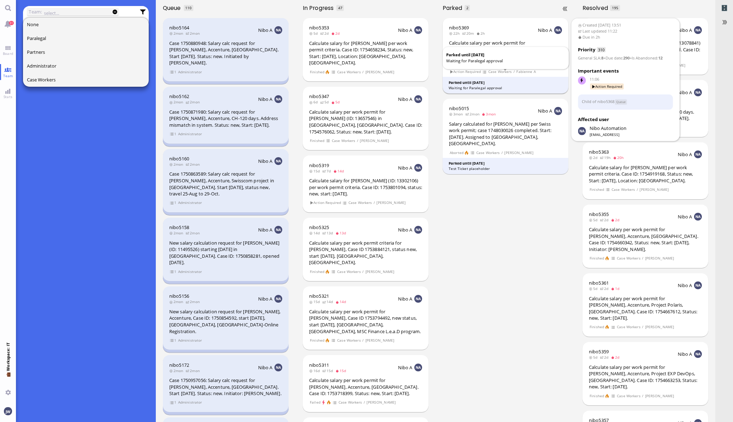
click at [509, 80] on div "Parked until [DATE]" at bounding box center [505, 82] width 114 height 5
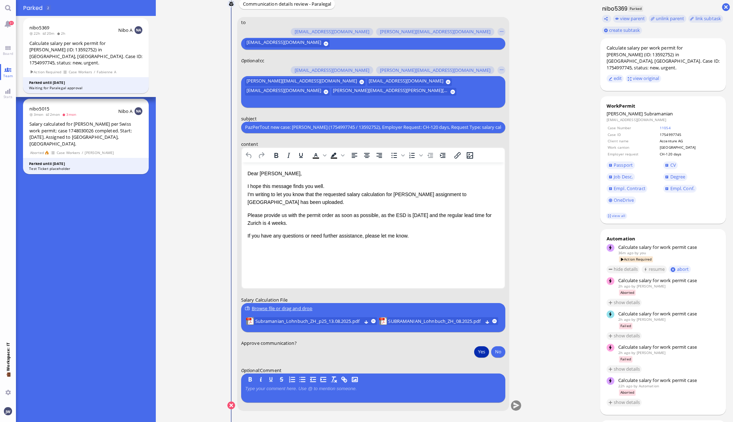
click at [477, 355] on button "Yes" at bounding box center [481, 351] width 15 height 11
click at [514, 405] on button "submit" at bounding box center [515, 405] width 11 height 11
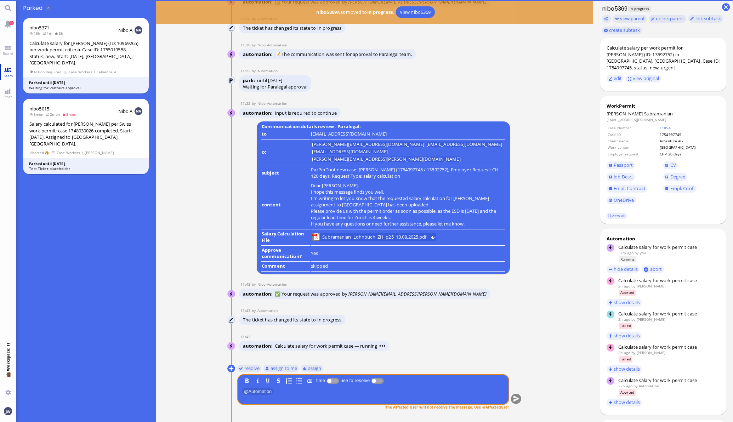
click at [5, 68] on link "Team" at bounding box center [8, 72] width 16 height 16
click at [5, 53] on span "Board" at bounding box center [8, 53] width 14 height 5
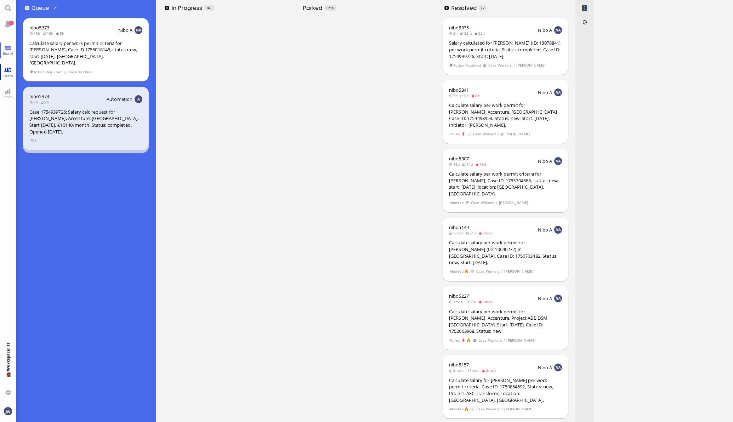
click at [13, 67] on link "Team" at bounding box center [8, 72] width 16 height 16
